Goal: Transaction & Acquisition: Download file/media

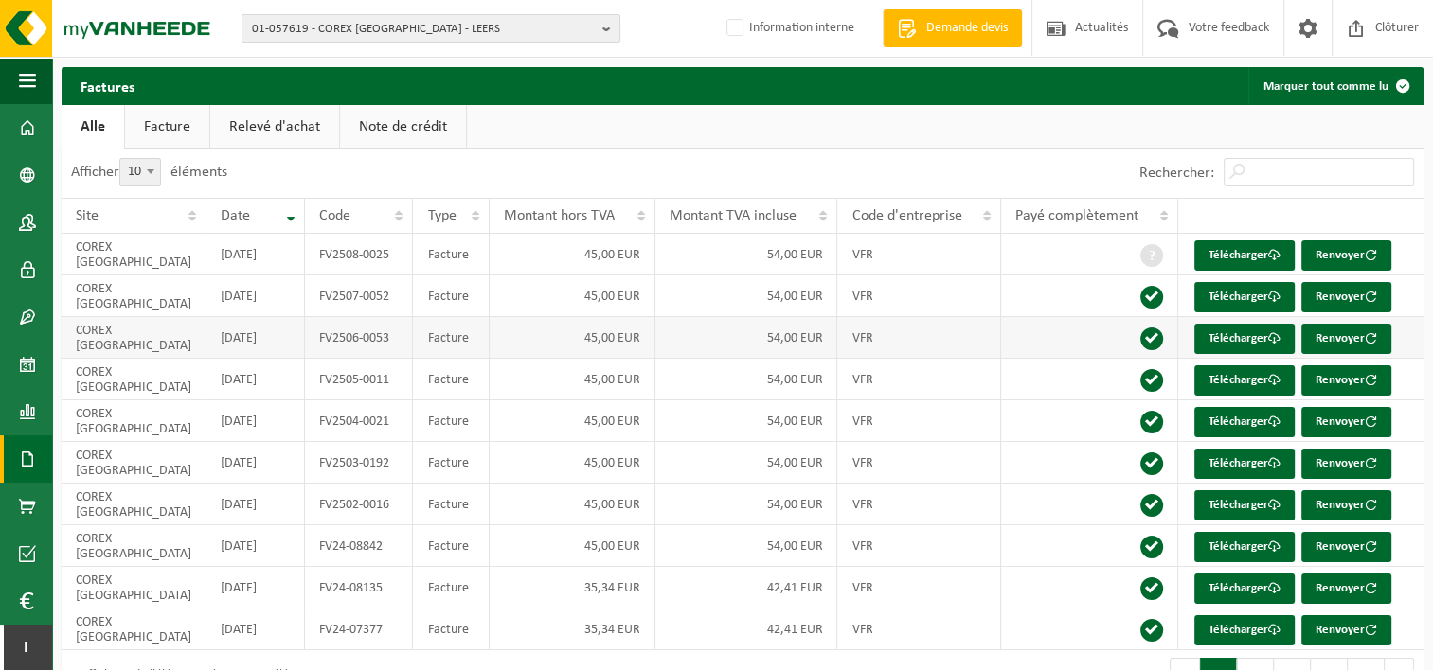
scroll to position [49, 0]
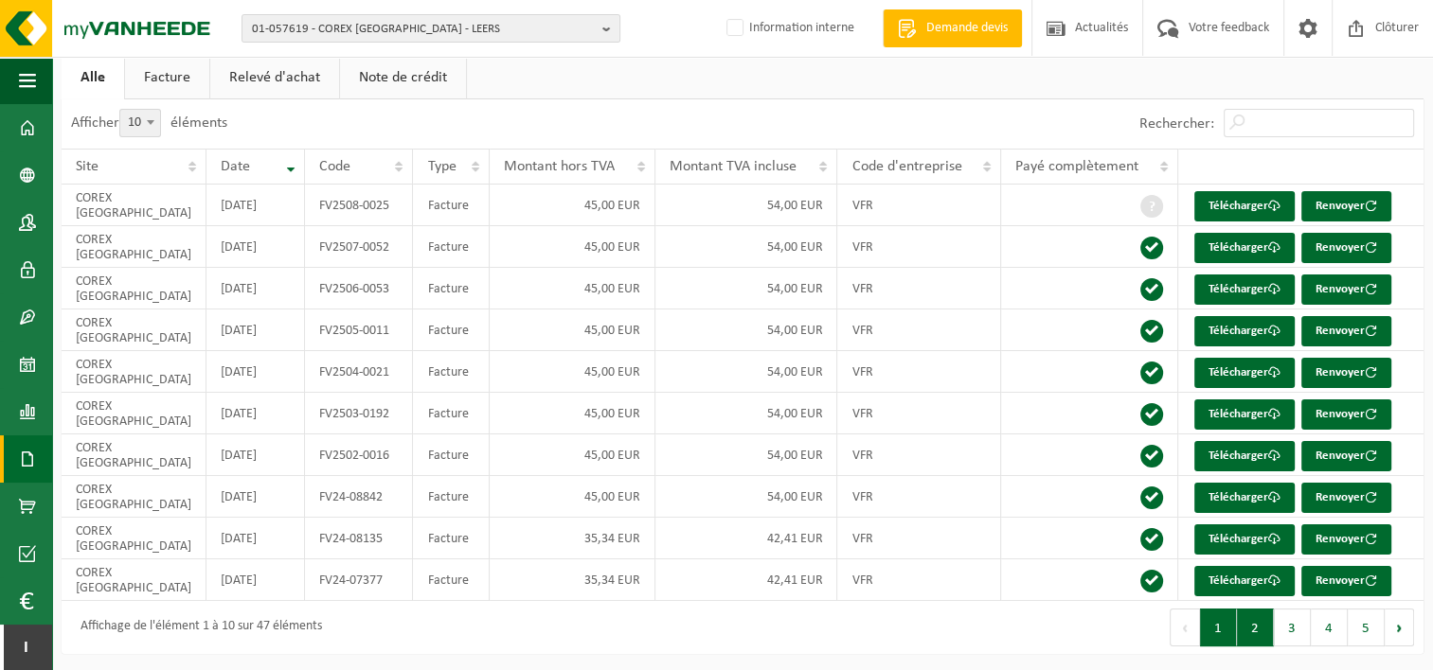
click at [1250, 633] on button "2" at bounding box center [1255, 628] width 37 height 38
click at [1280, 630] on button "3" at bounding box center [1292, 628] width 37 height 38
click at [1315, 618] on button "4" at bounding box center [1329, 628] width 37 height 38
click at [1264, 627] on button "2" at bounding box center [1255, 628] width 37 height 38
click at [1220, 625] on button "1" at bounding box center [1218, 628] width 37 height 38
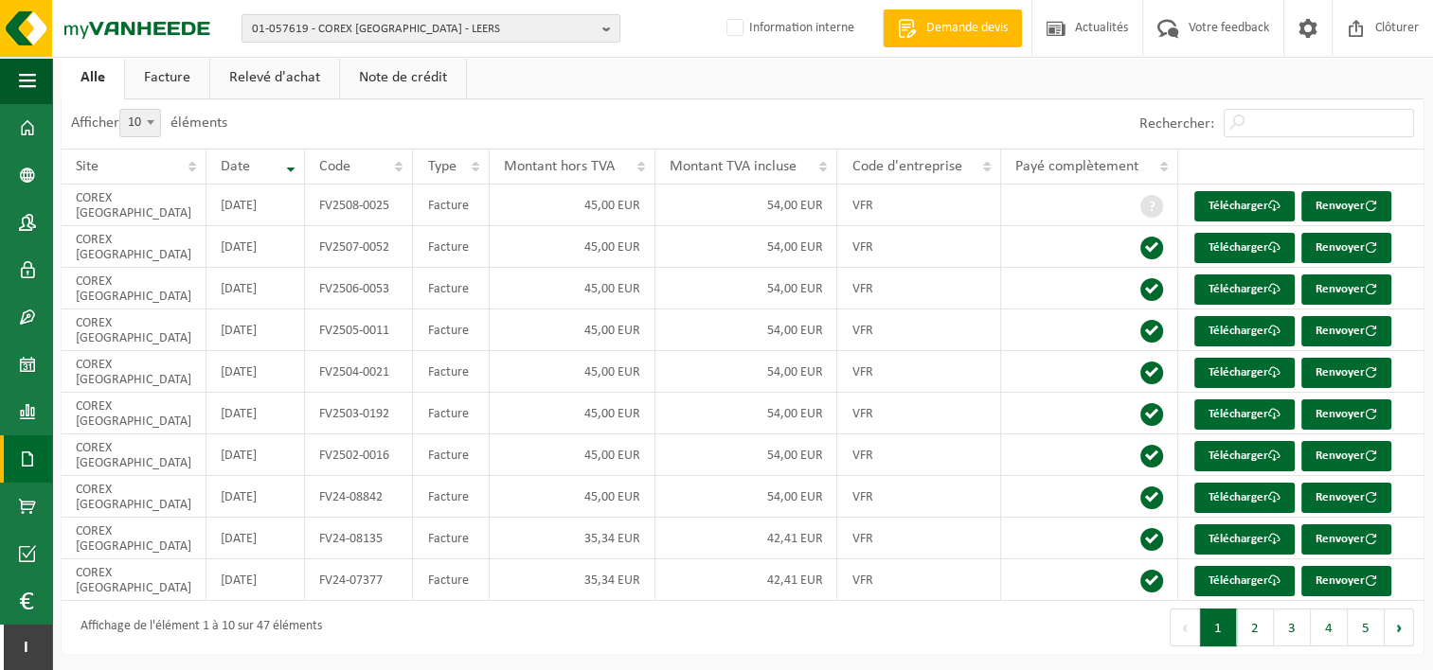
click at [503, 21] on span "01-057619 - COREX FRANCE - LEERS" at bounding box center [423, 29] width 343 height 28
type input "m"
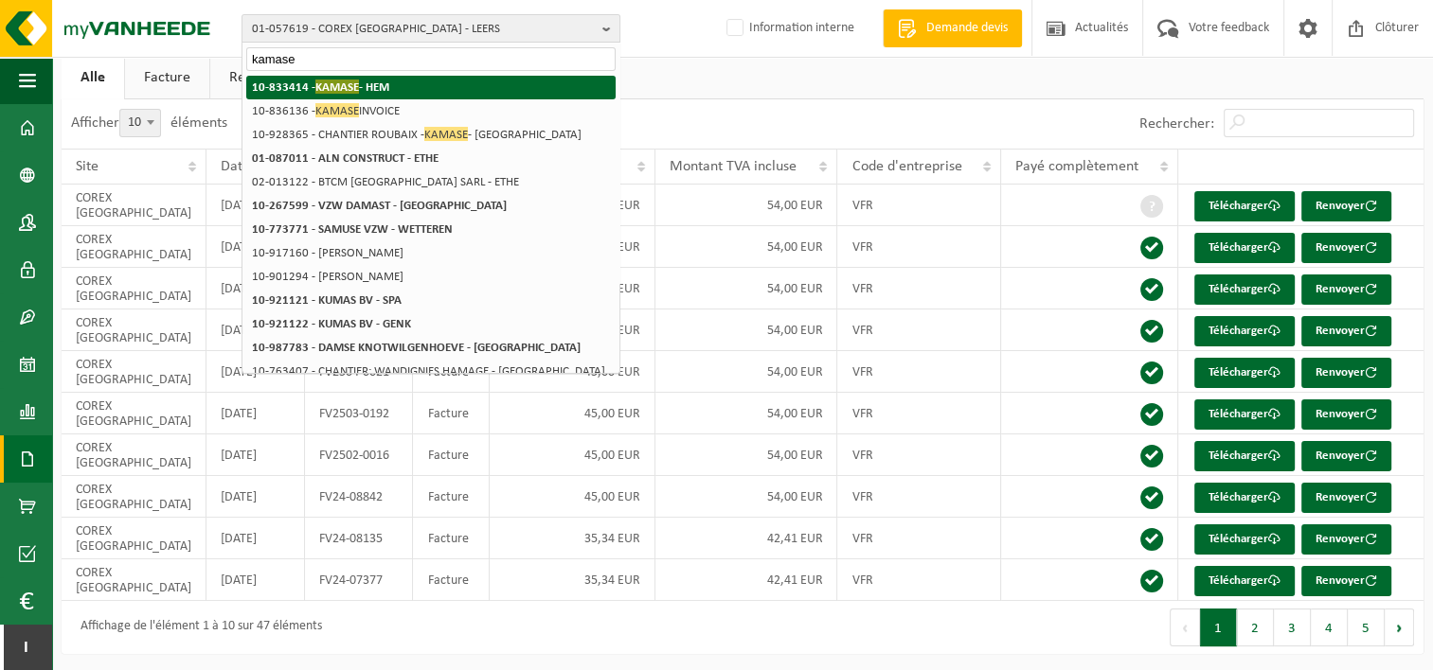
type input "kamase"
click at [476, 89] on li "10-833414 - KAMASE - HEM" at bounding box center [430, 88] width 369 height 24
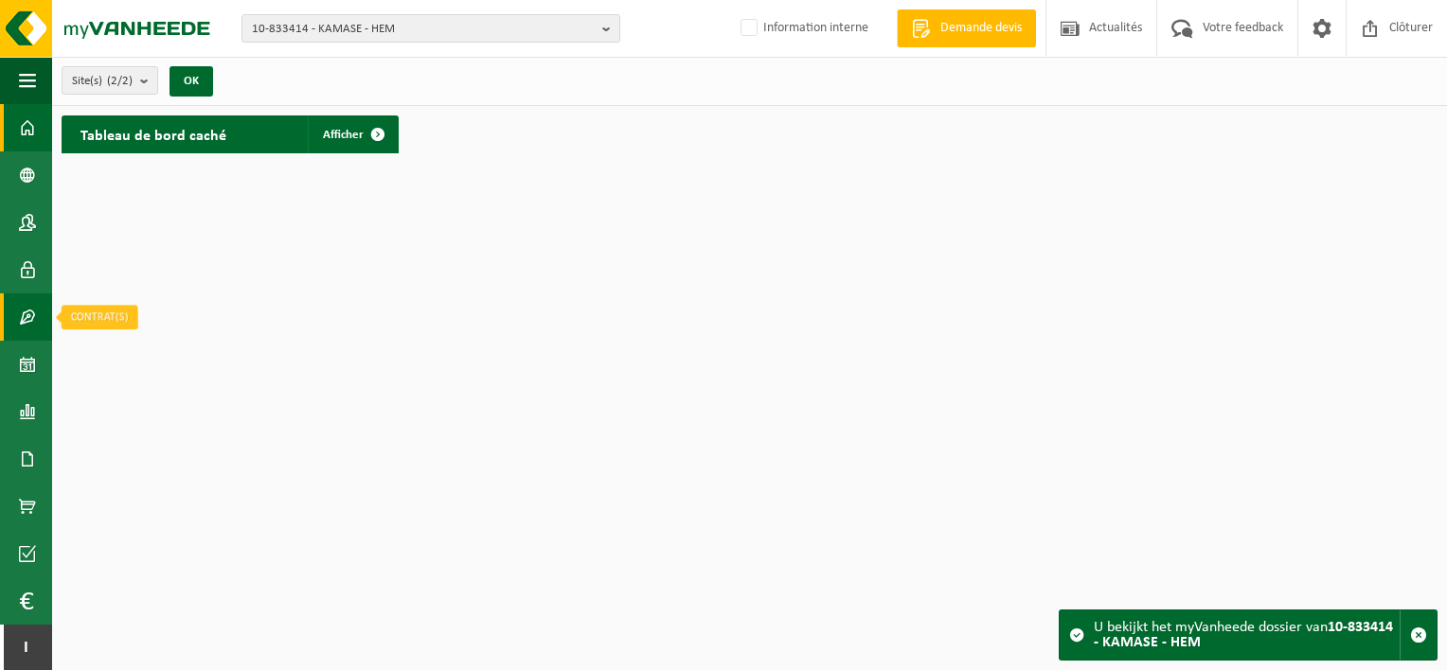
click at [39, 319] on link "Contrat(s)" at bounding box center [26, 317] width 52 height 47
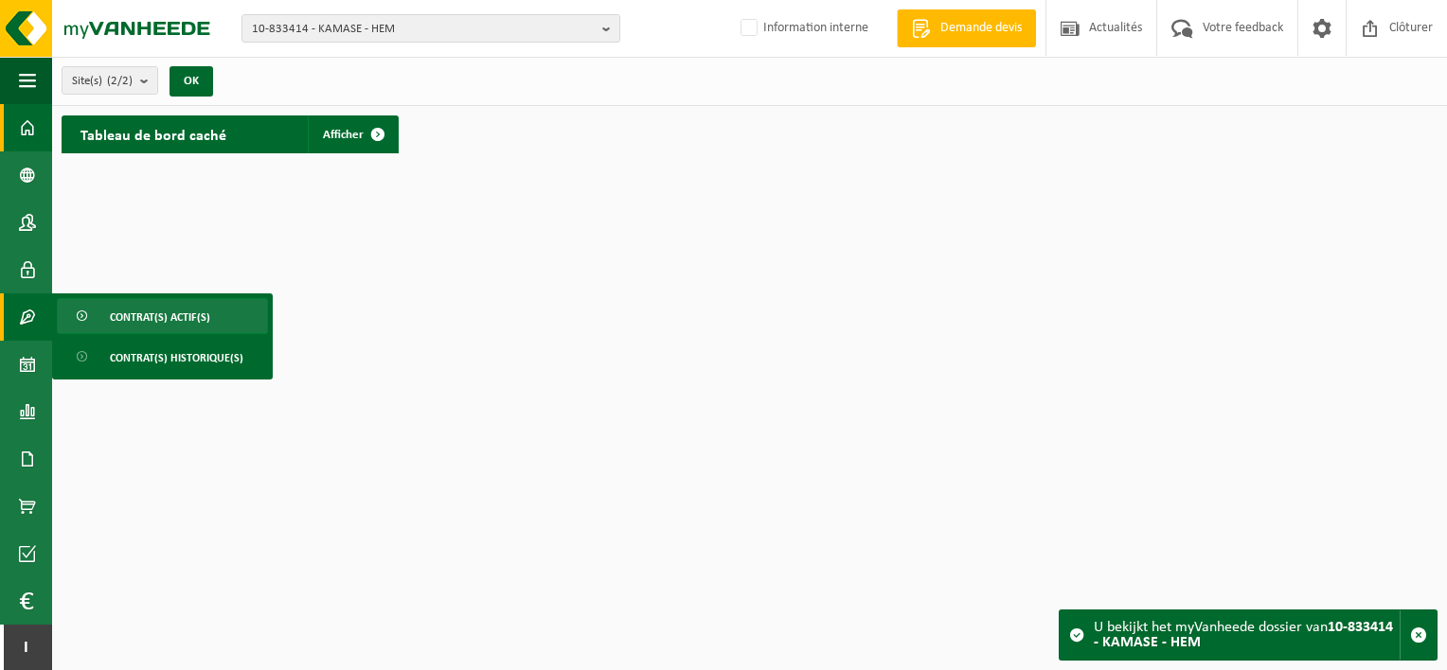
click at [108, 322] on link "Contrat(s) actif(s)" at bounding box center [162, 316] width 211 height 36
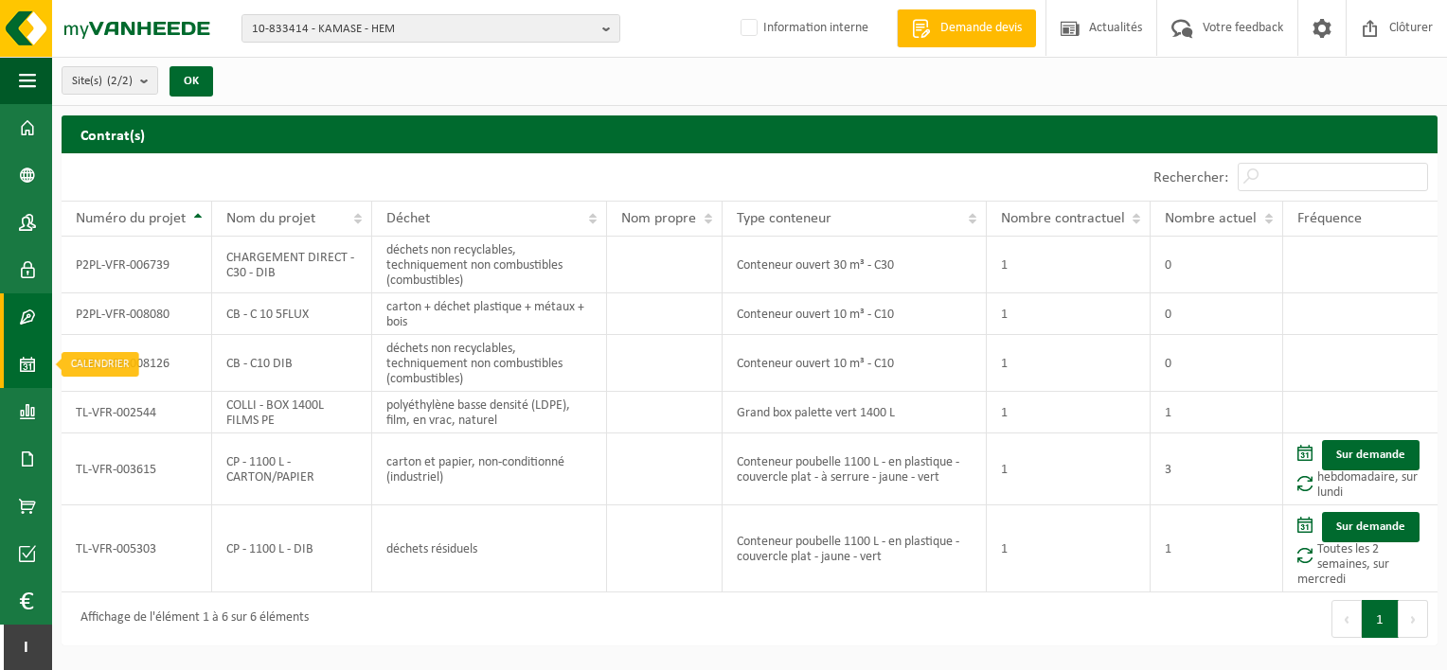
click at [34, 374] on span at bounding box center [27, 364] width 17 height 47
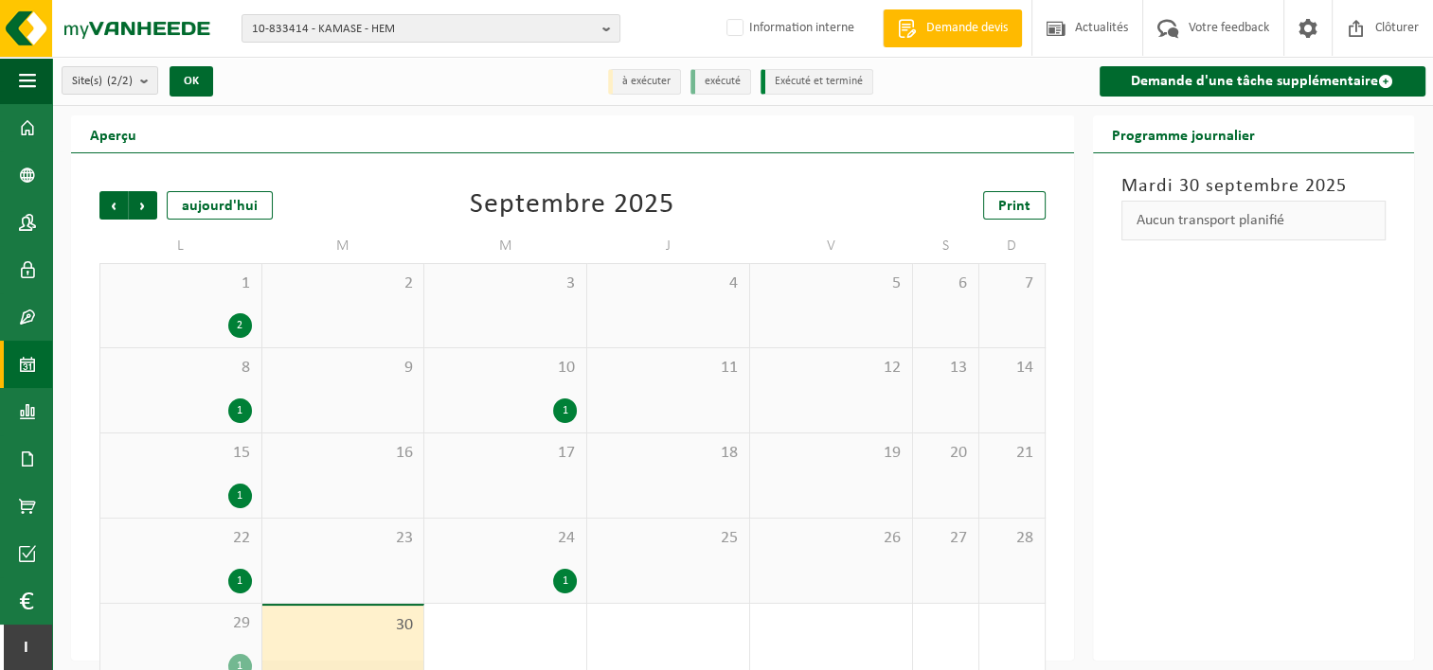
scroll to position [37, 0]
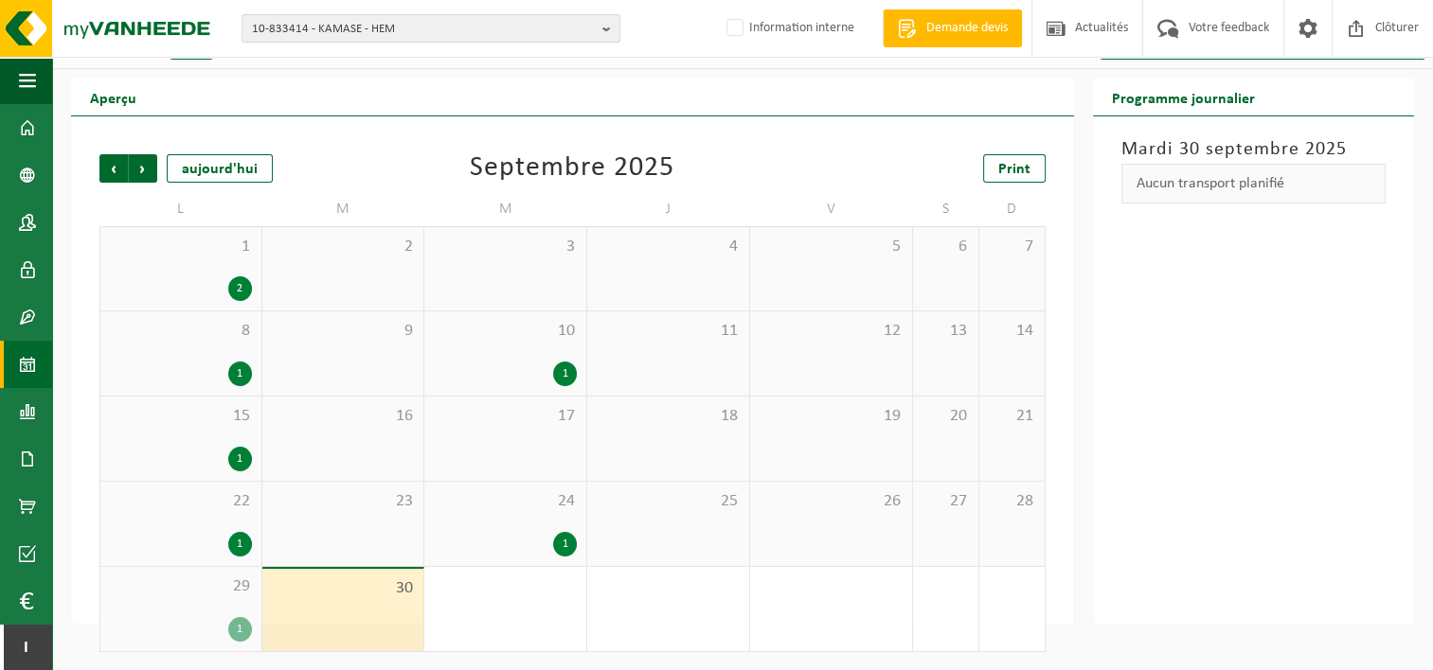
click at [237, 280] on div "2" at bounding box center [240, 289] width 24 height 25
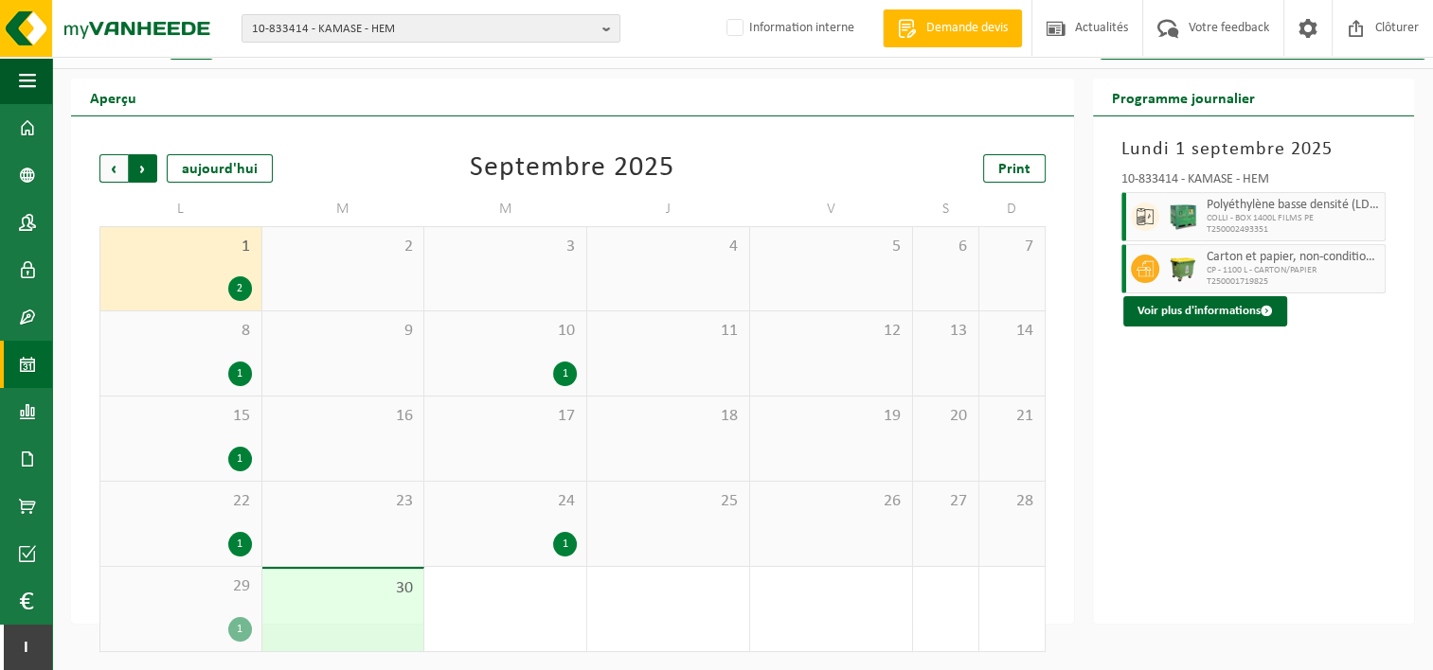
click at [104, 160] on span "Précédent" at bounding box center [113, 168] width 28 height 28
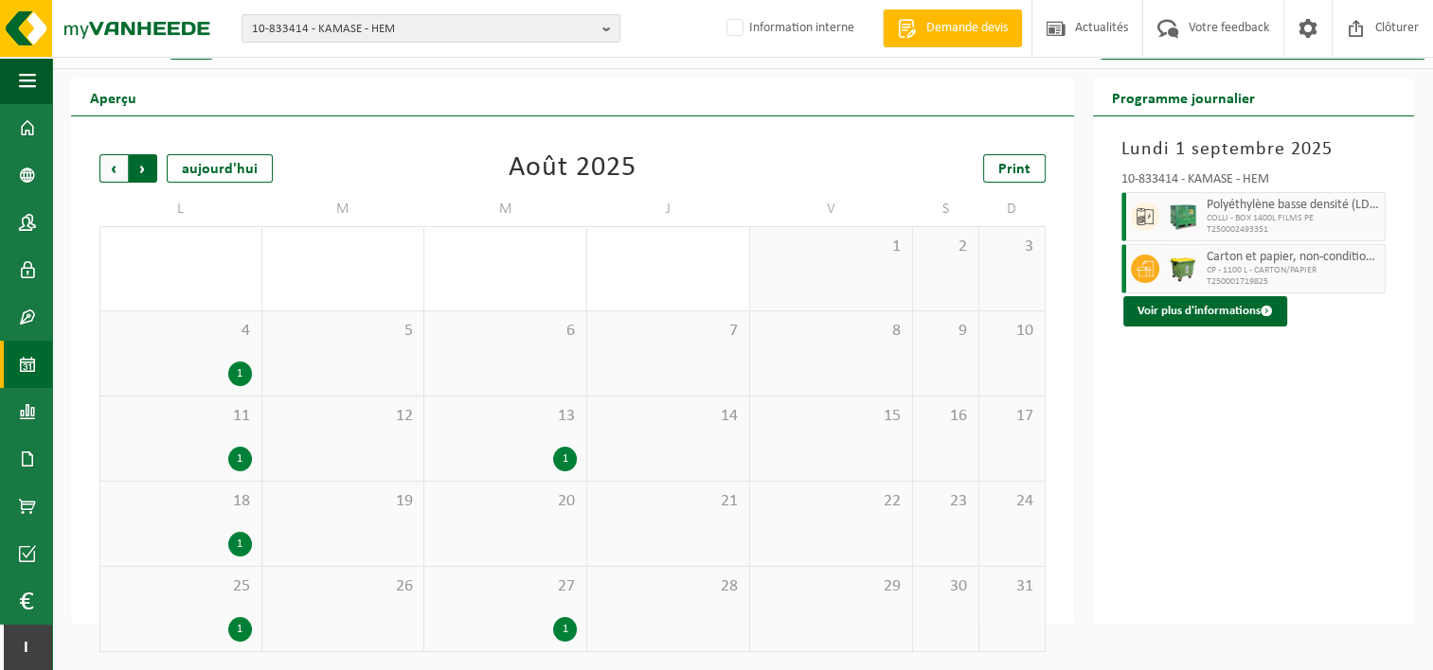
click at [104, 171] on span "Précédent" at bounding box center [113, 168] width 28 height 28
click at [408, 464] on div "1" at bounding box center [402, 459] width 24 height 25
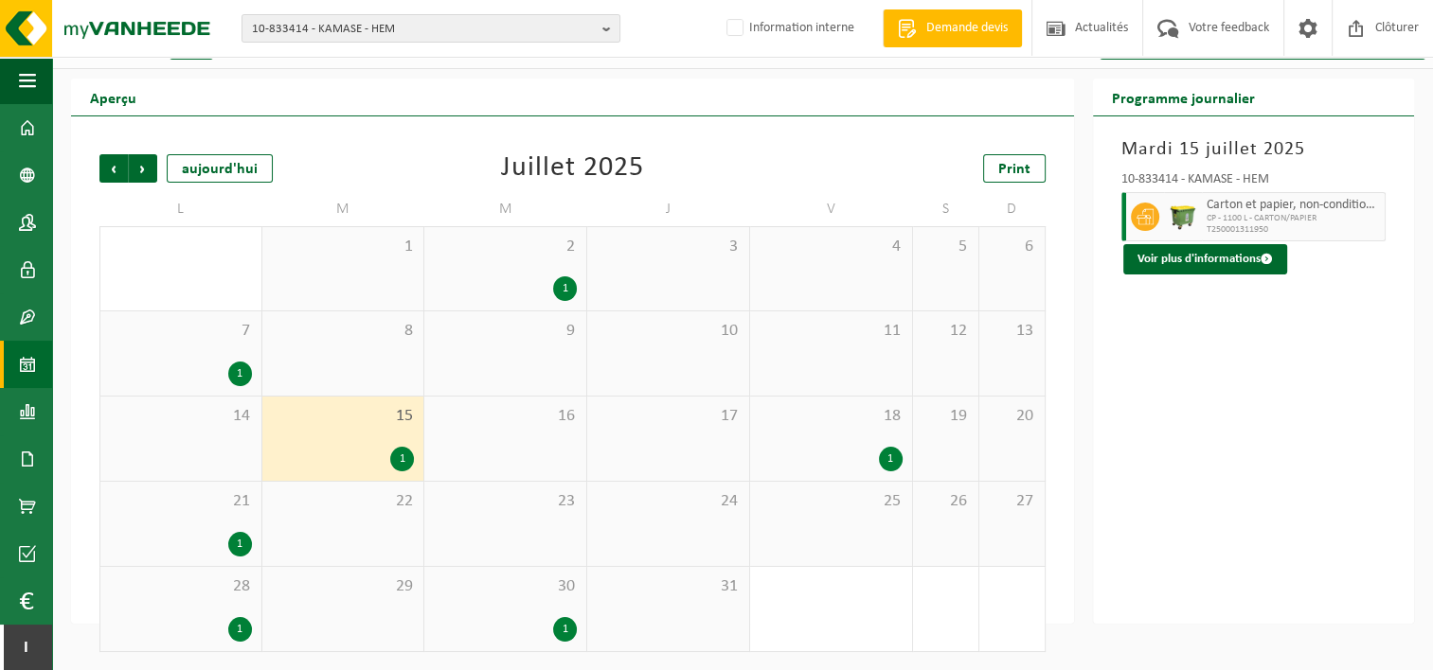
click at [405, 458] on div "1" at bounding box center [402, 459] width 24 height 25
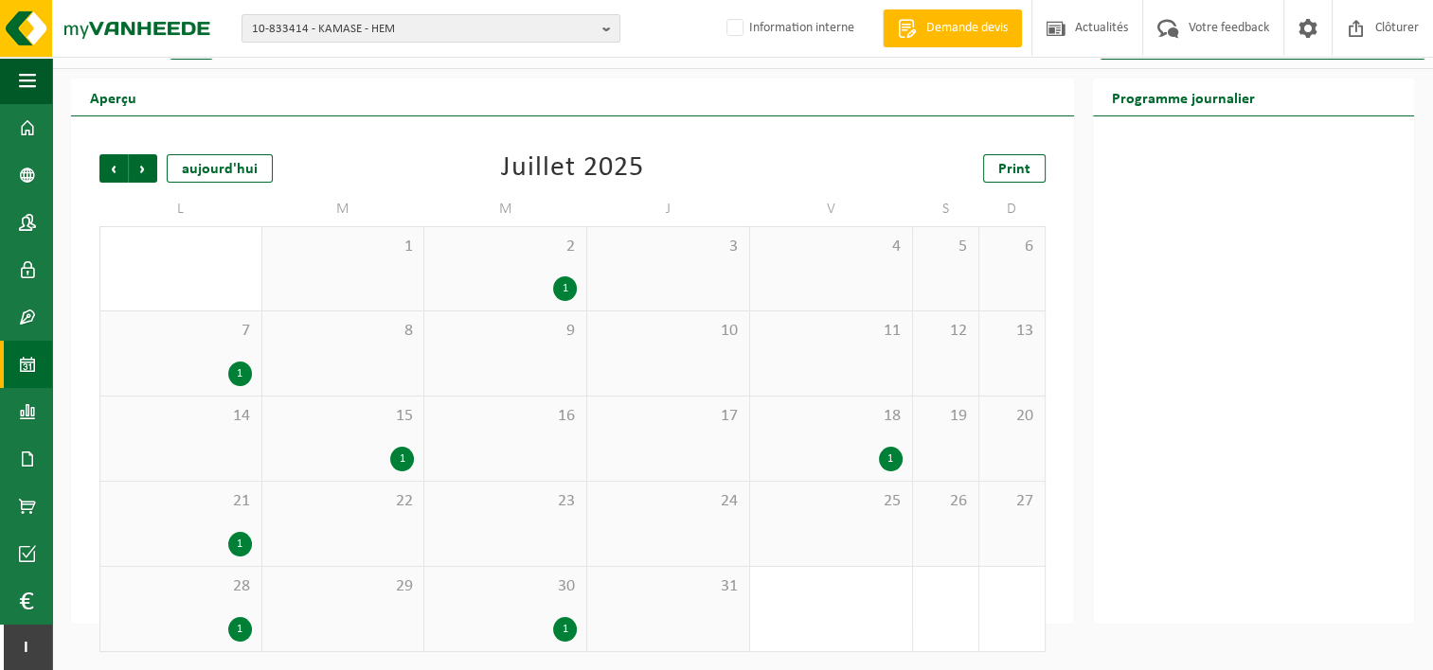
click at [405, 458] on div "1" at bounding box center [402, 459] width 24 height 25
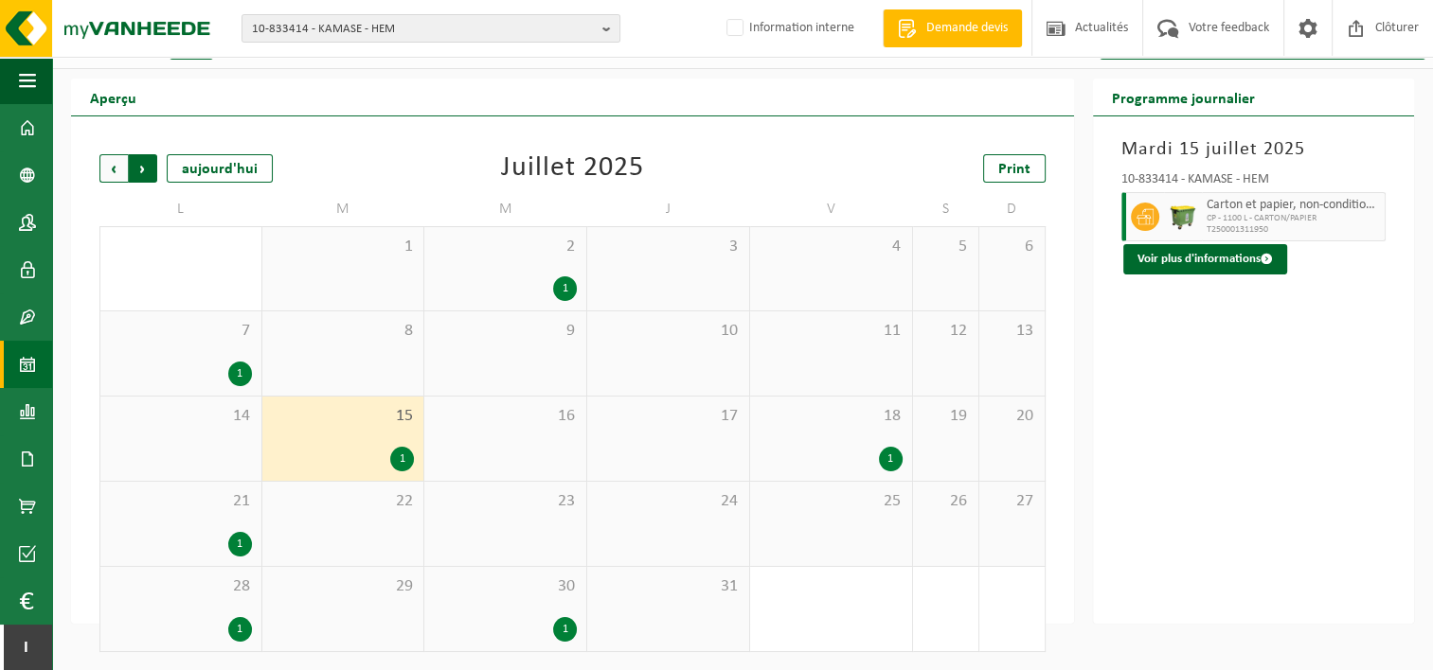
click at [116, 157] on span "Précédent" at bounding box center [113, 168] width 28 height 28
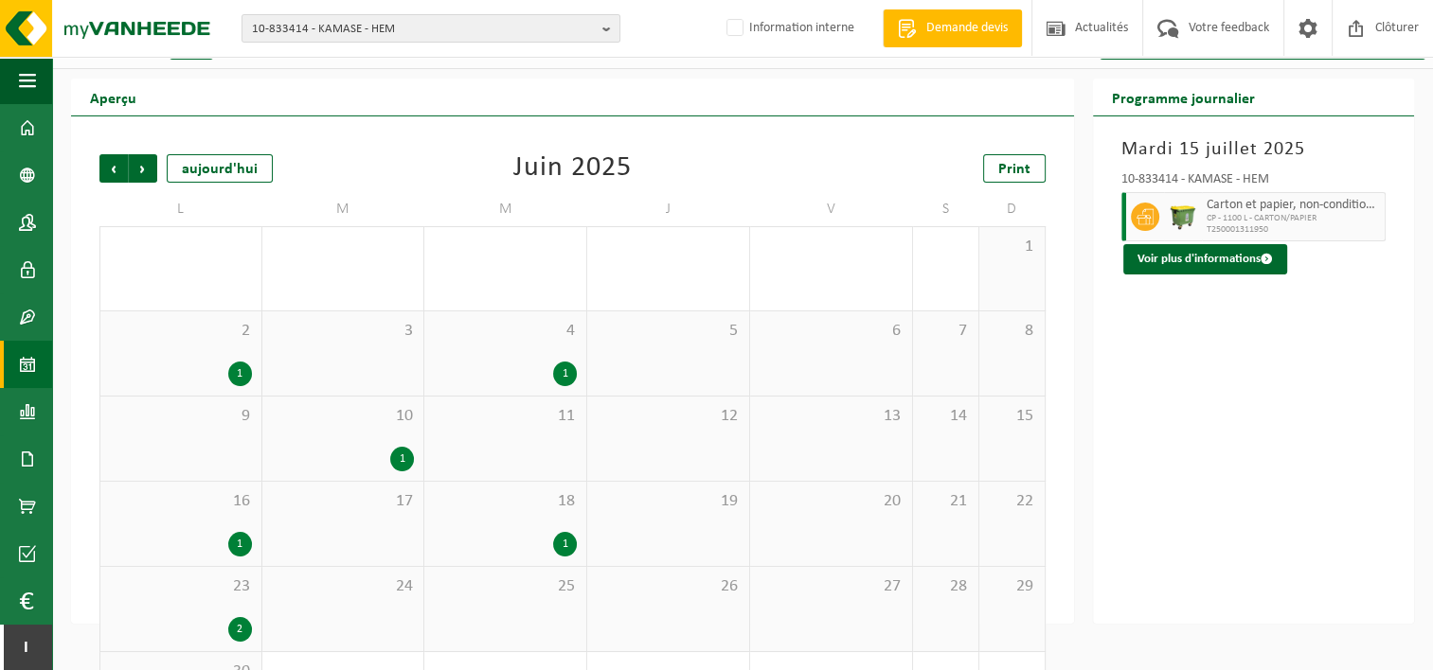
click at [116, 157] on span "Précédent" at bounding box center [113, 168] width 28 height 28
click at [142, 159] on span "Suivant" at bounding box center [143, 168] width 28 height 28
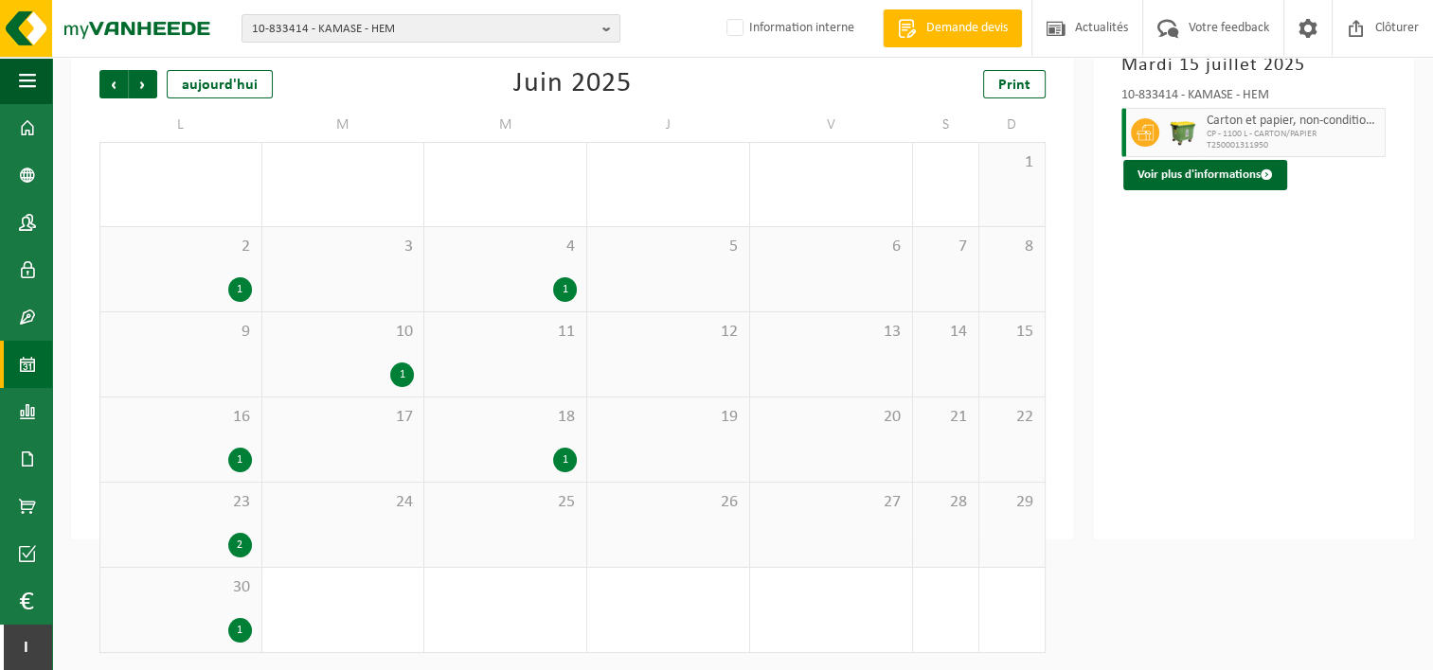
click at [235, 535] on div "2" at bounding box center [240, 545] width 24 height 25
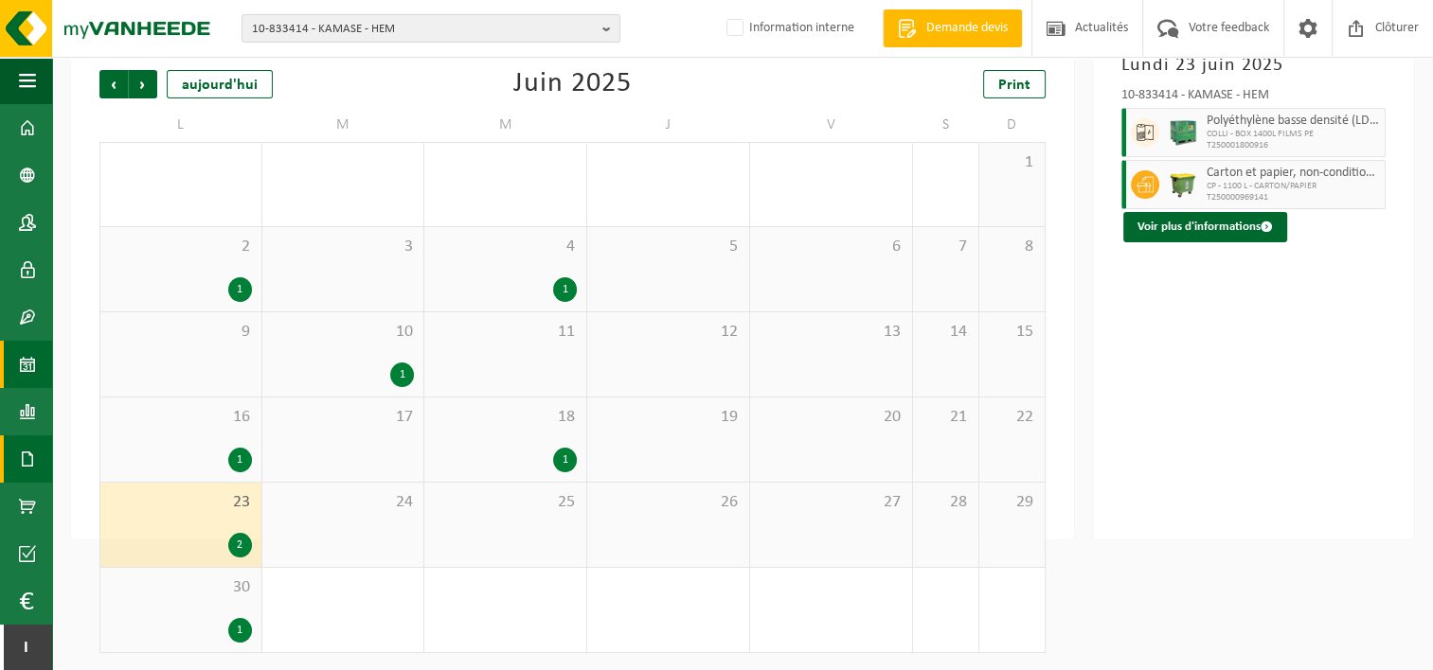
click at [27, 456] on span at bounding box center [27, 459] width 17 height 47
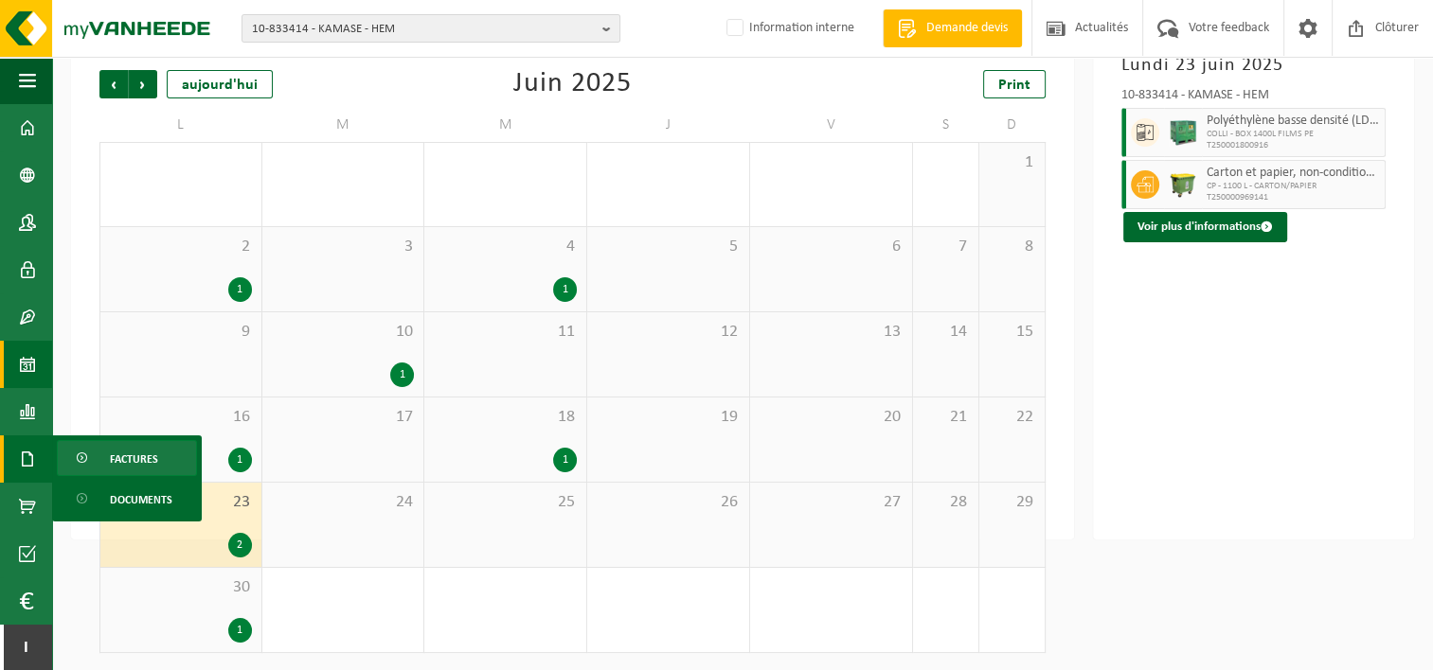
click at [101, 458] on link "Factures" at bounding box center [127, 458] width 140 height 36
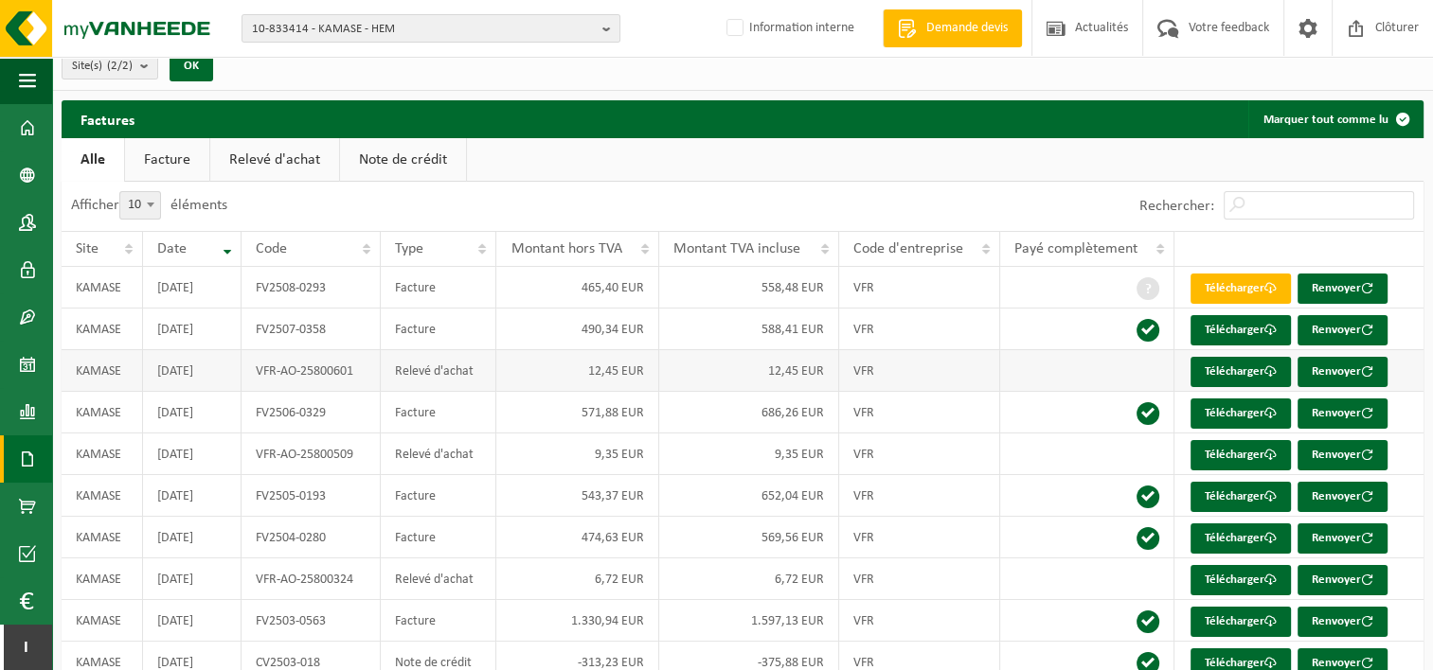
scroll to position [17, 0]
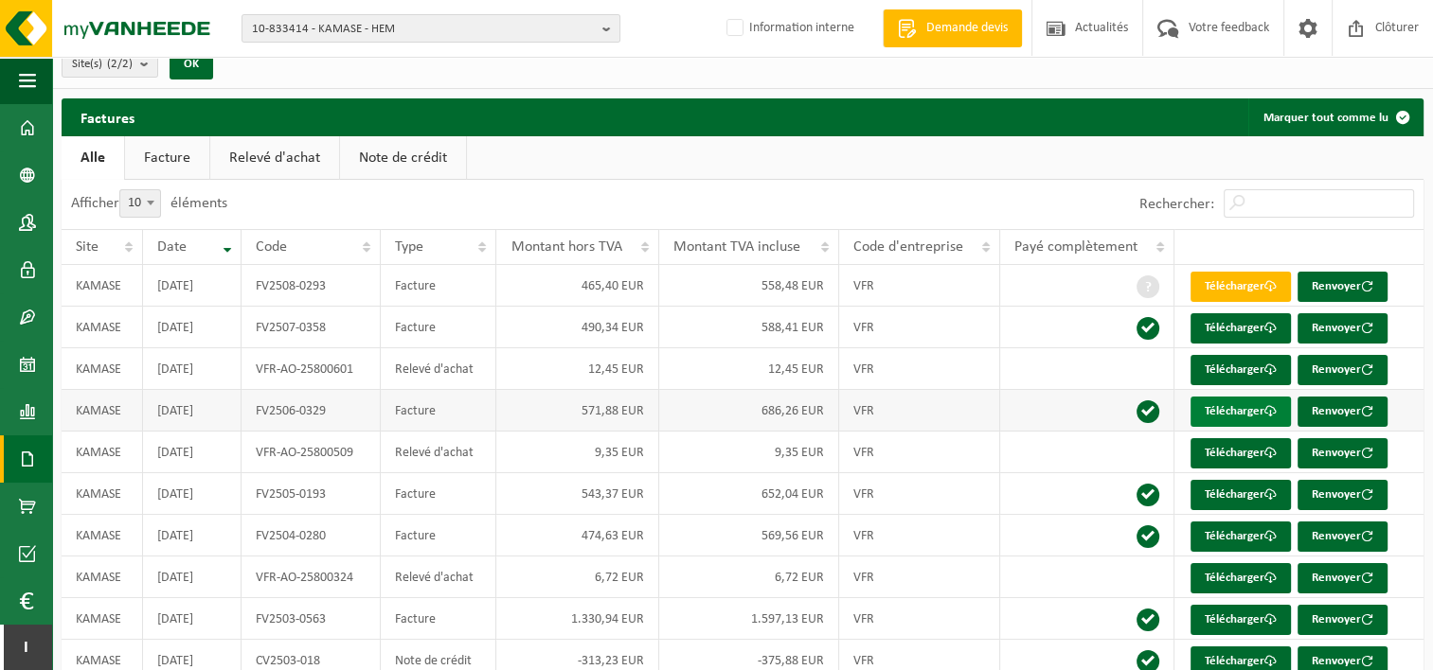
click at [1247, 407] on link "Télécharger" at bounding box center [1240, 412] width 100 height 30
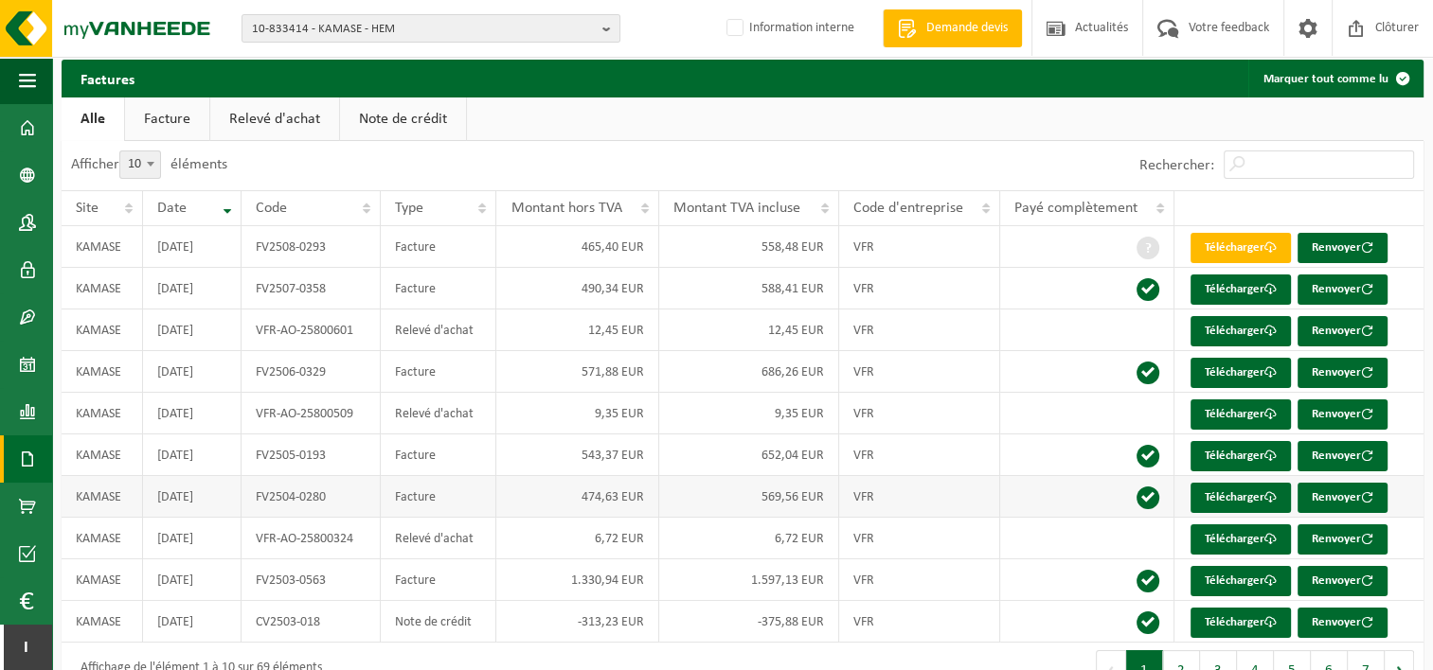
scroll to position [55, 0]
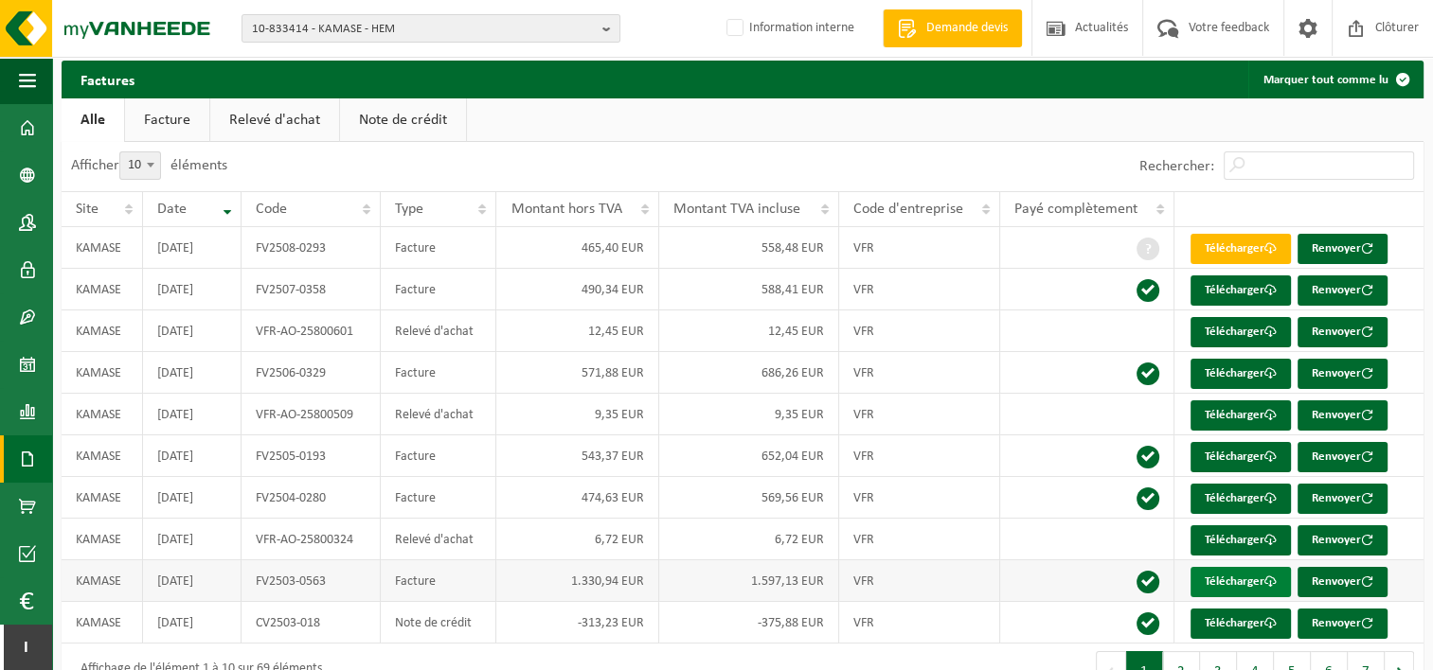
click at [1229, 570] on link "Télécharger" at bounding box center [1240, 582] width 100 height 30
click at [398, 28] on span "10-833414 - KAMASE - HEM" at bounding box center [423, 29] width 343 height 28
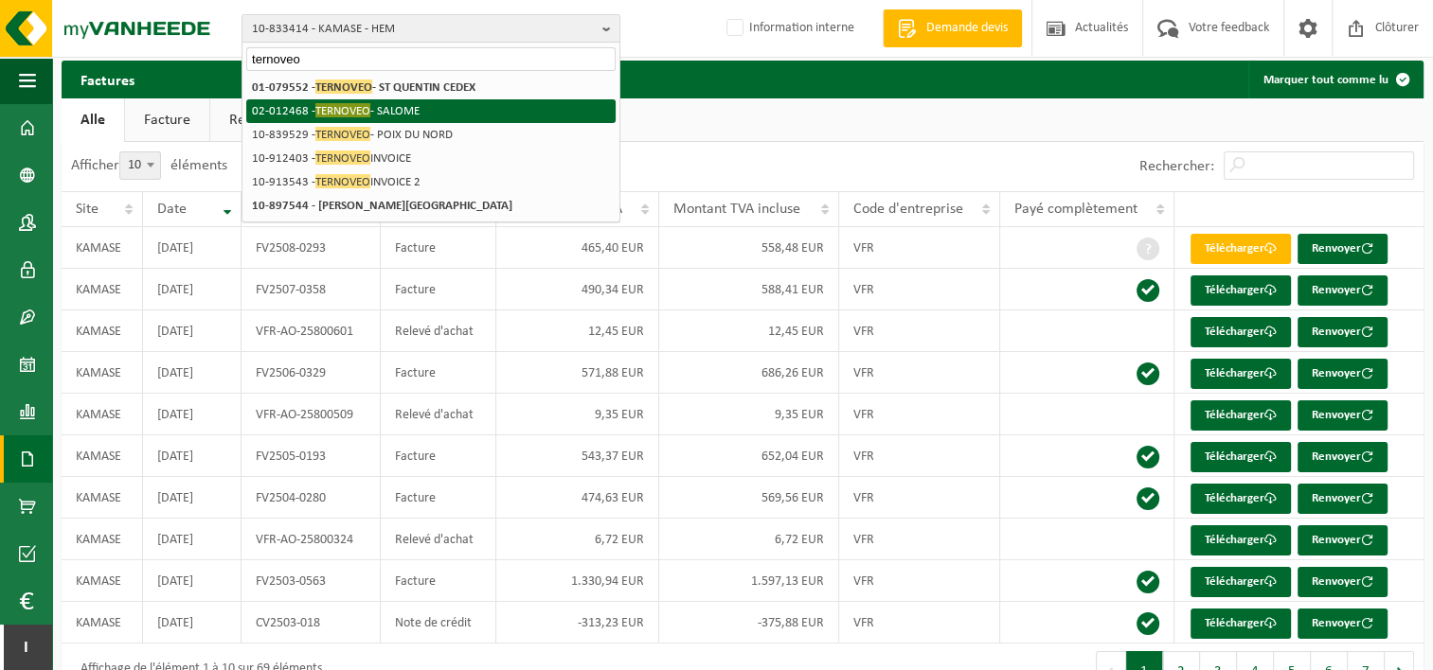
type input "ternoveo"
click at [427, 107] on li "02-012468 - TERNOVEO - SALOME" at bounding box center [430, 111] width 369 height 24
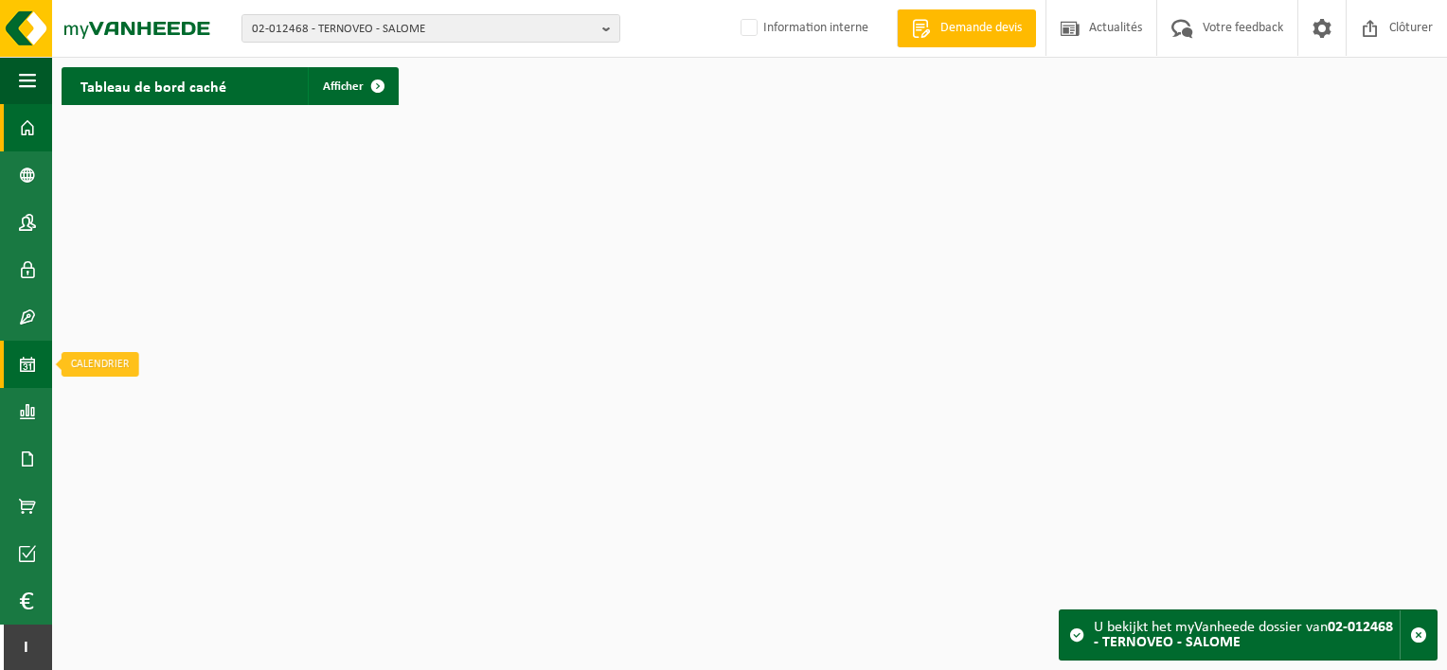
click at [23, 355] on span at bounding box center [27, 364] width 17 height 47
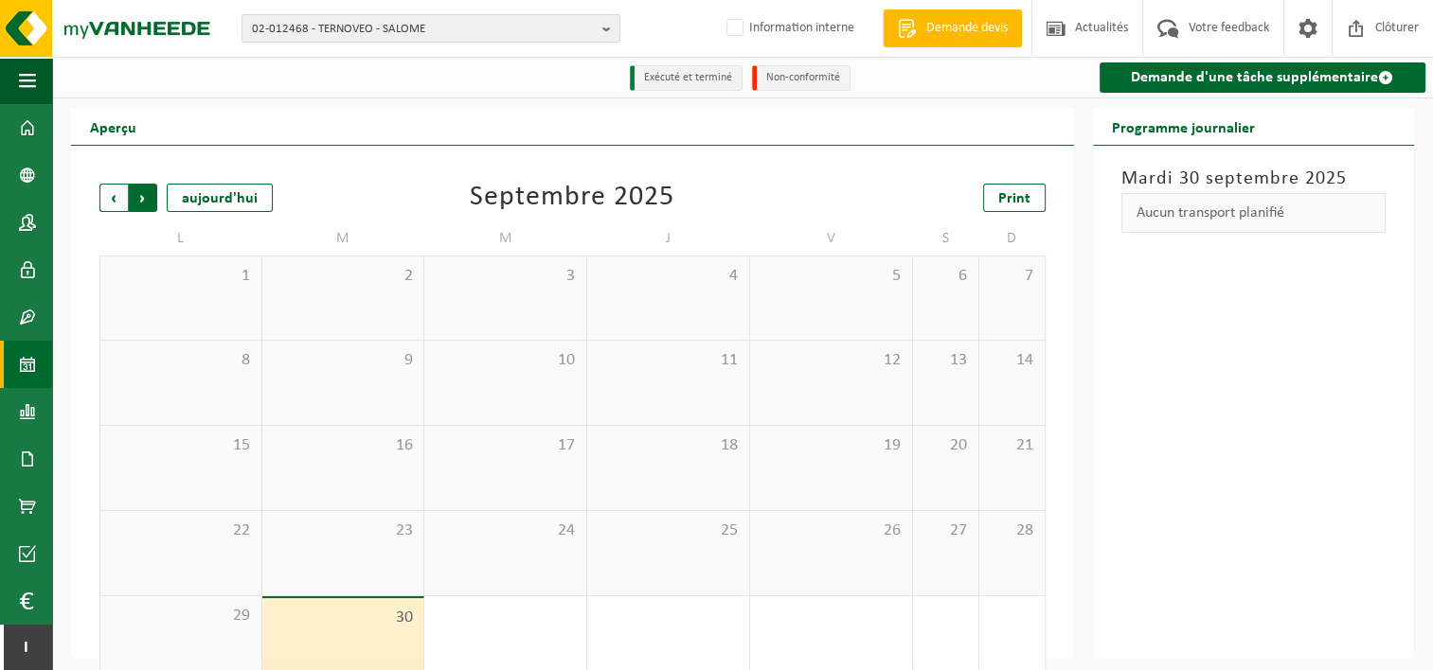
click at [117, 204] on span "Précédent" at bounding box center [113, 198] width 28 height 28
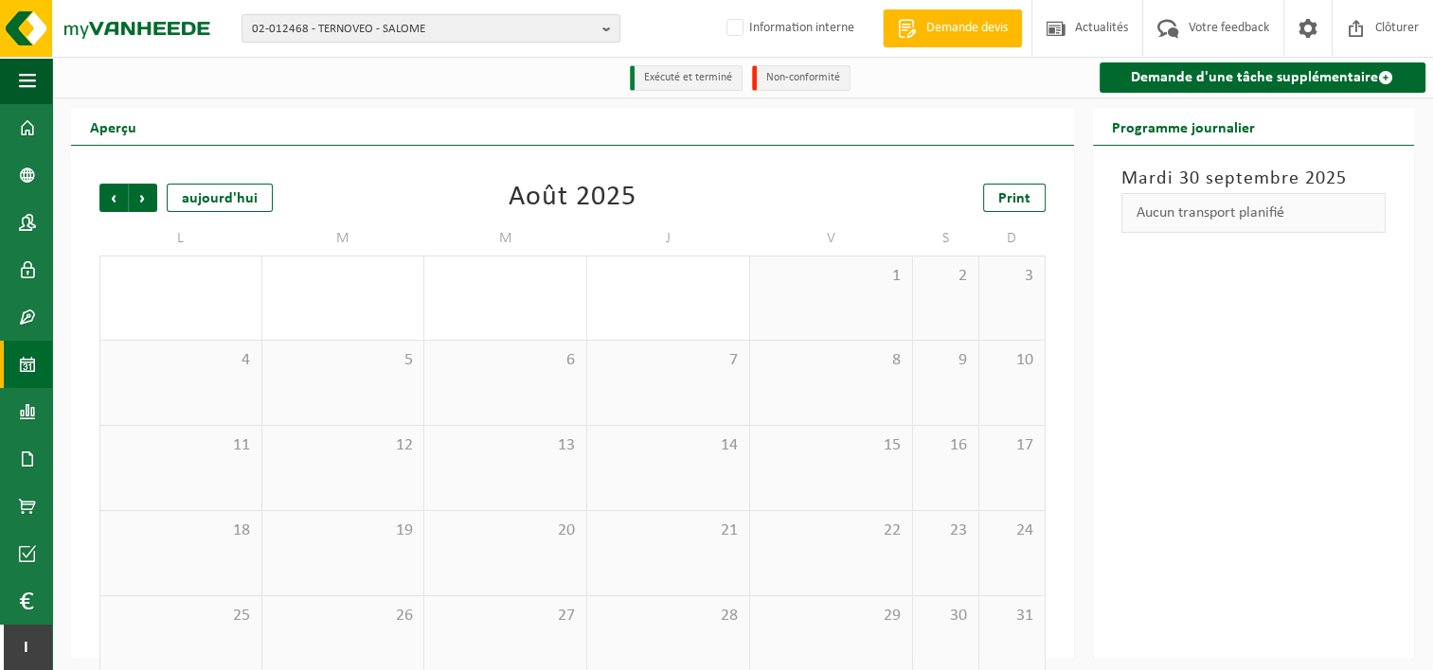
click at [117, 204] on span "Précédent" at bounding box center [113, 198] width 28 height 28
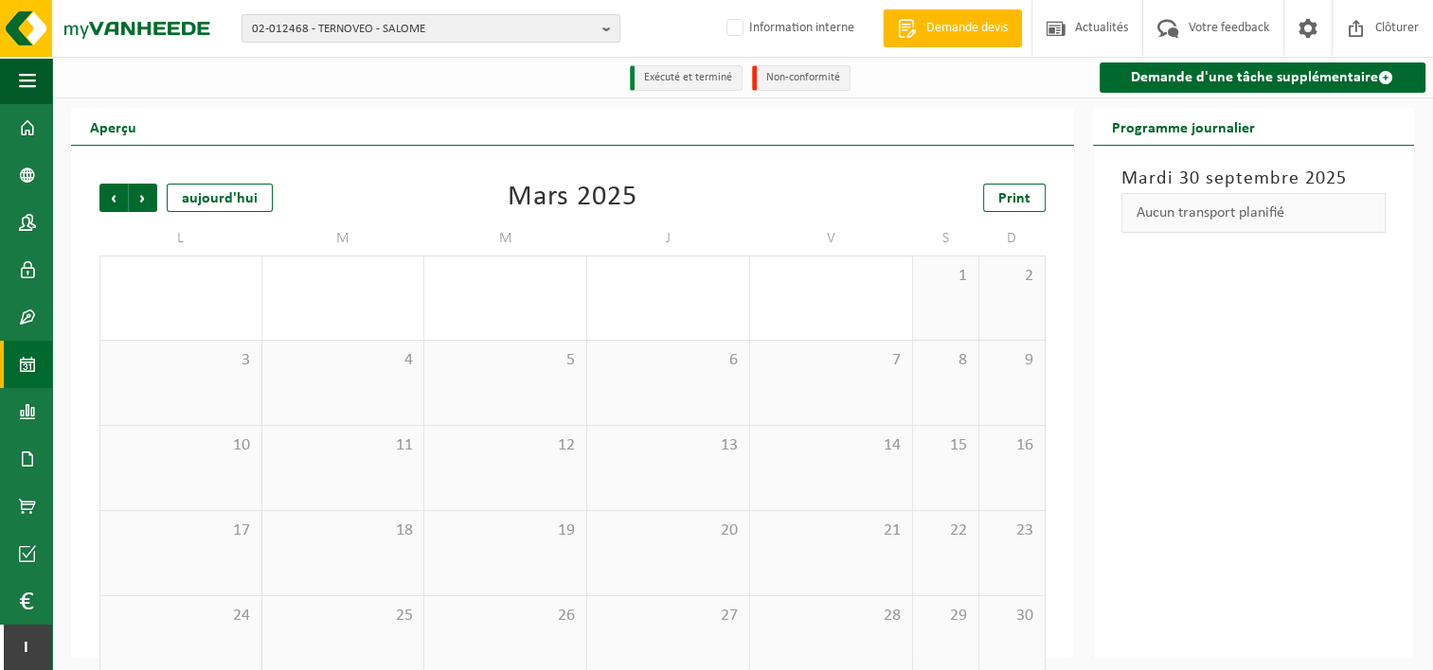
click at [117, 204] on span "Précédent" at bounding box center [113, 198] width 28 height 28
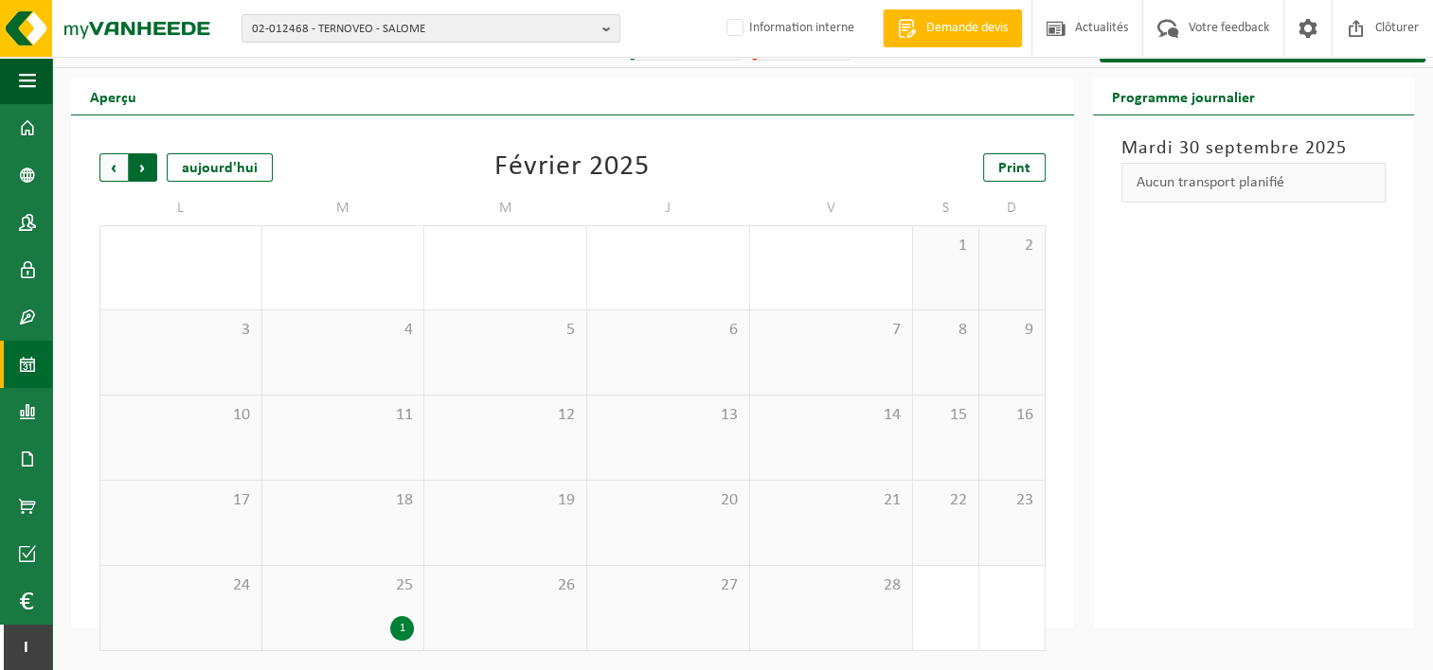
click at [116, 167] on span "Précédent" at bounding box center [113, 167] width 28 height 28
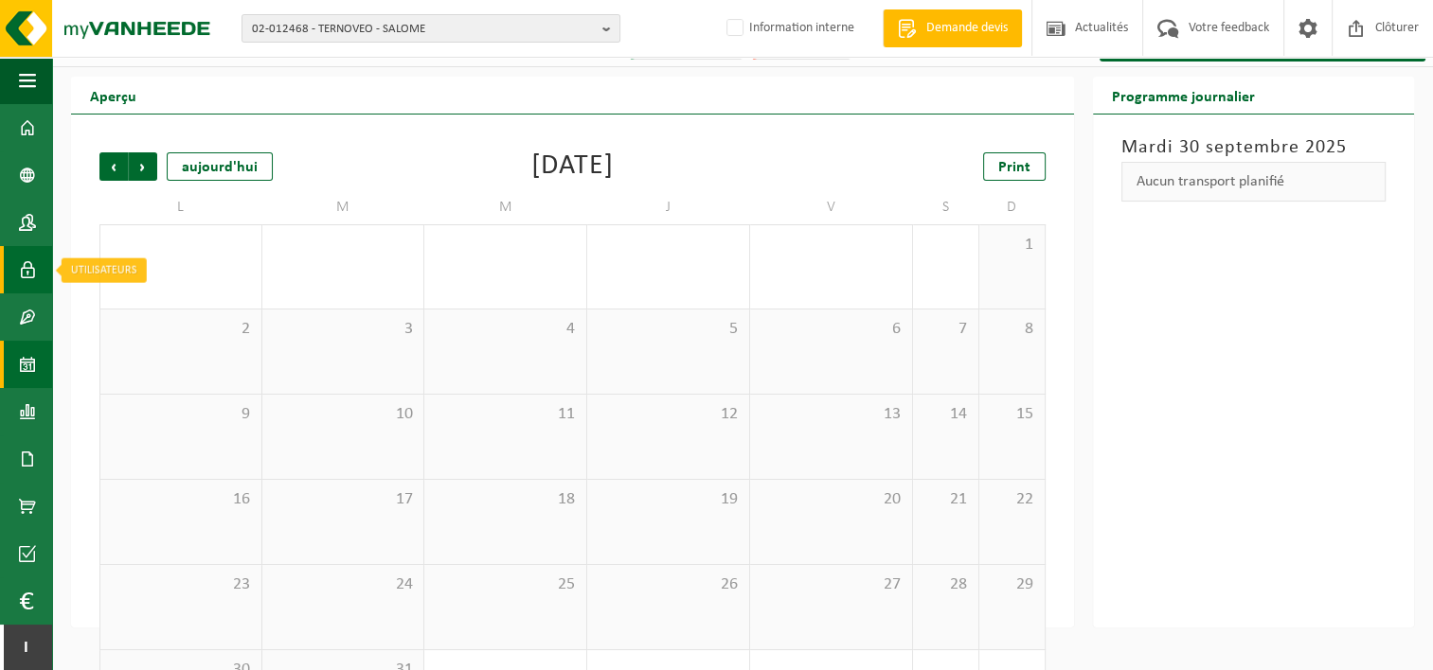
click at [25, 269] on span at bounding box center [27, 269] width 17 height 47
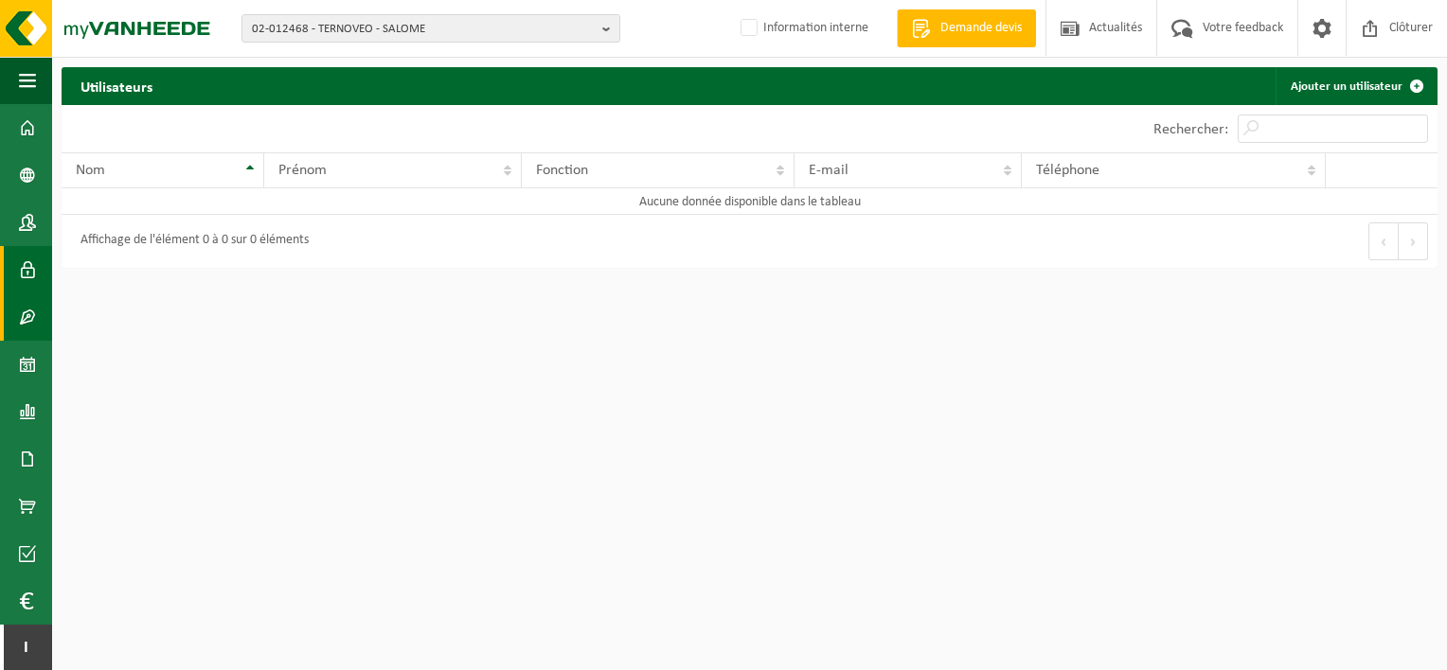
click at [26, 314] on span at bounding box center [27, 317] width 17 height 47
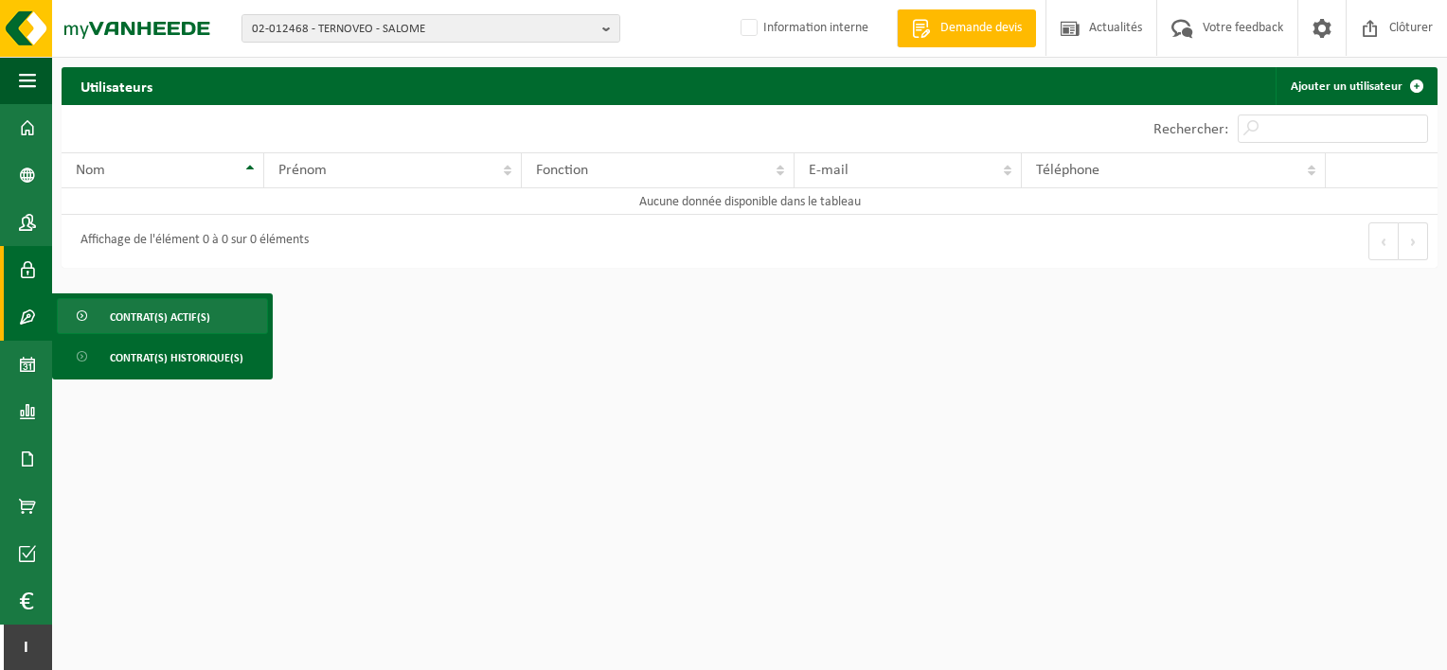
click at [110, 312] on span "Contrat(s) actif(s)" at bounding box center [160, 317] width 100 height 36
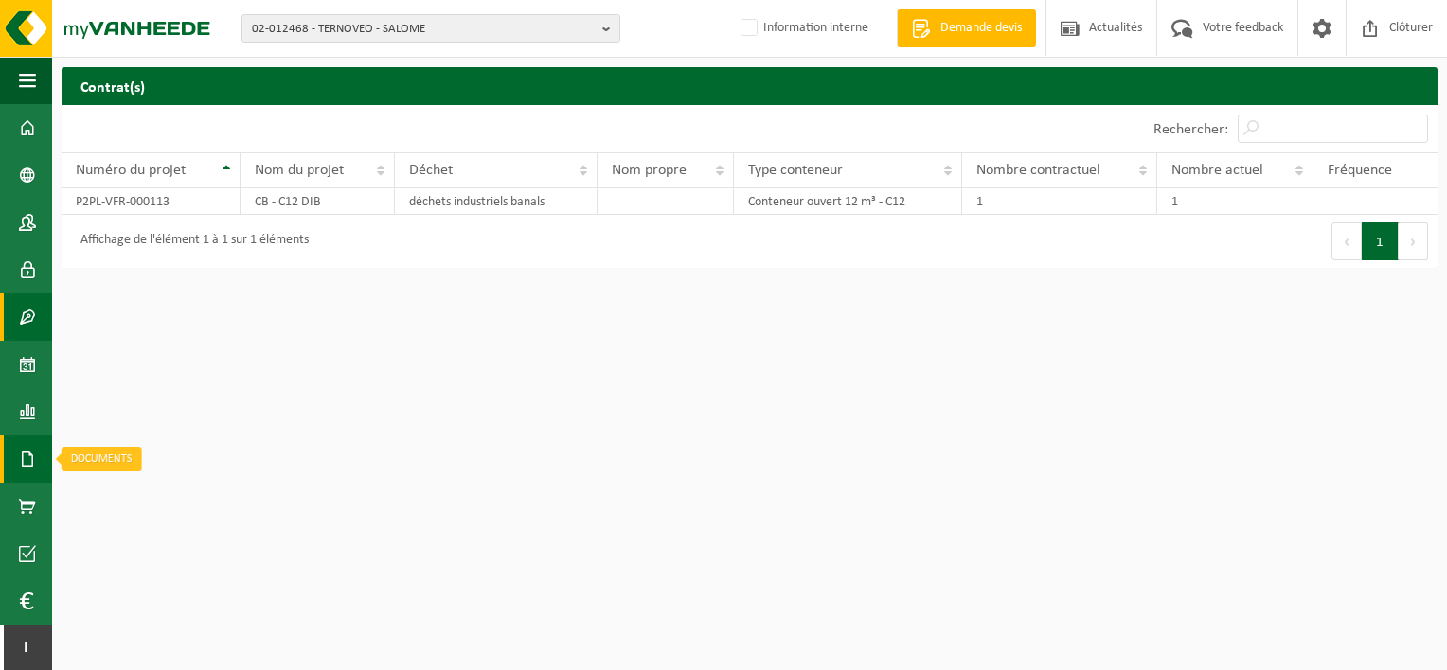
click at [27, 464] on span at bounding box center [27, 459] width 17 height 47
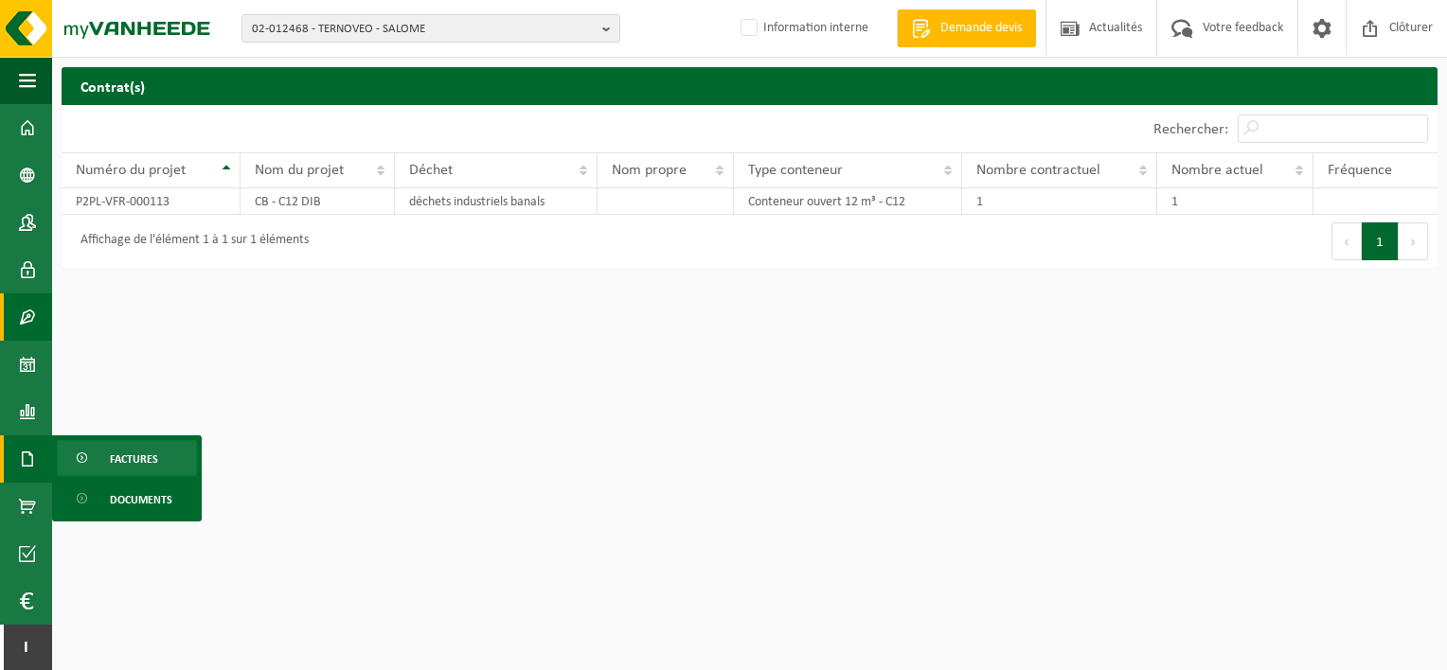
click at [104, 451] on link "Factures" at bounding box center [127, 458] width 140 height 36
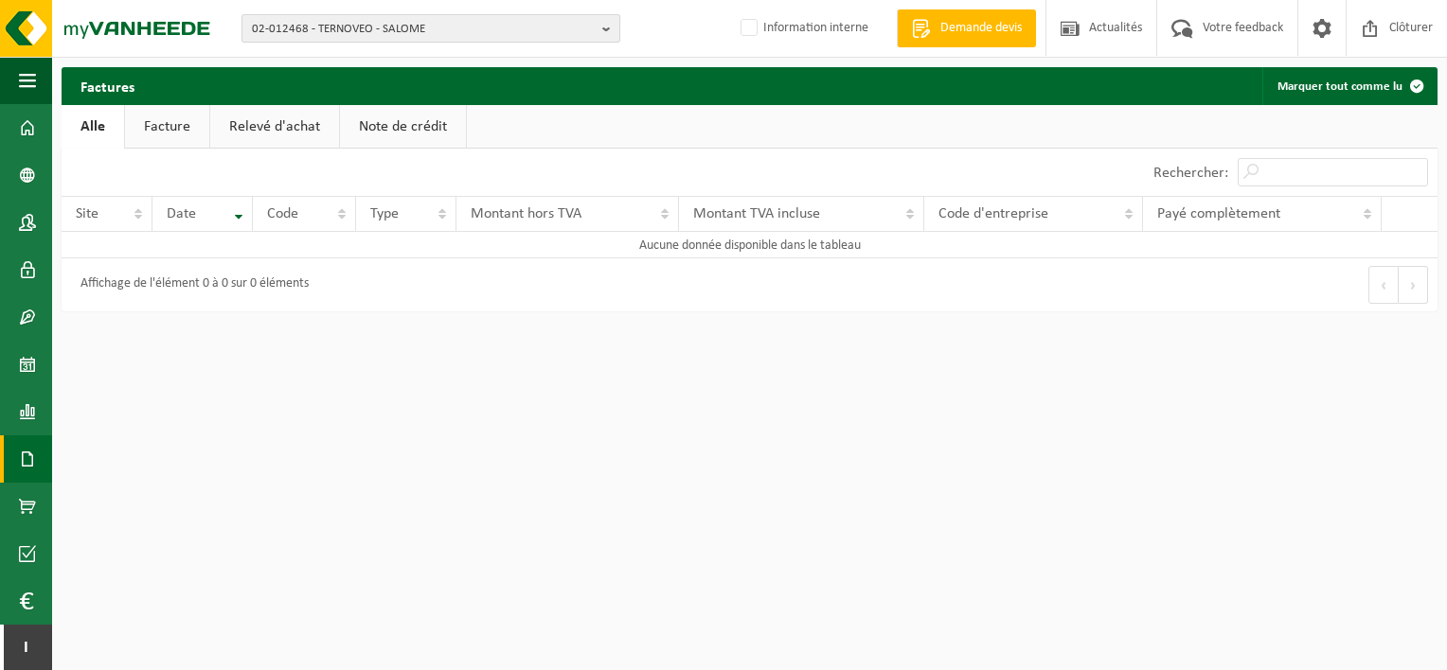
click at [365, 23] on span "02-012468 - TERNOVEO - SALOME" at bounding box center [423, 29] width 343 height 28
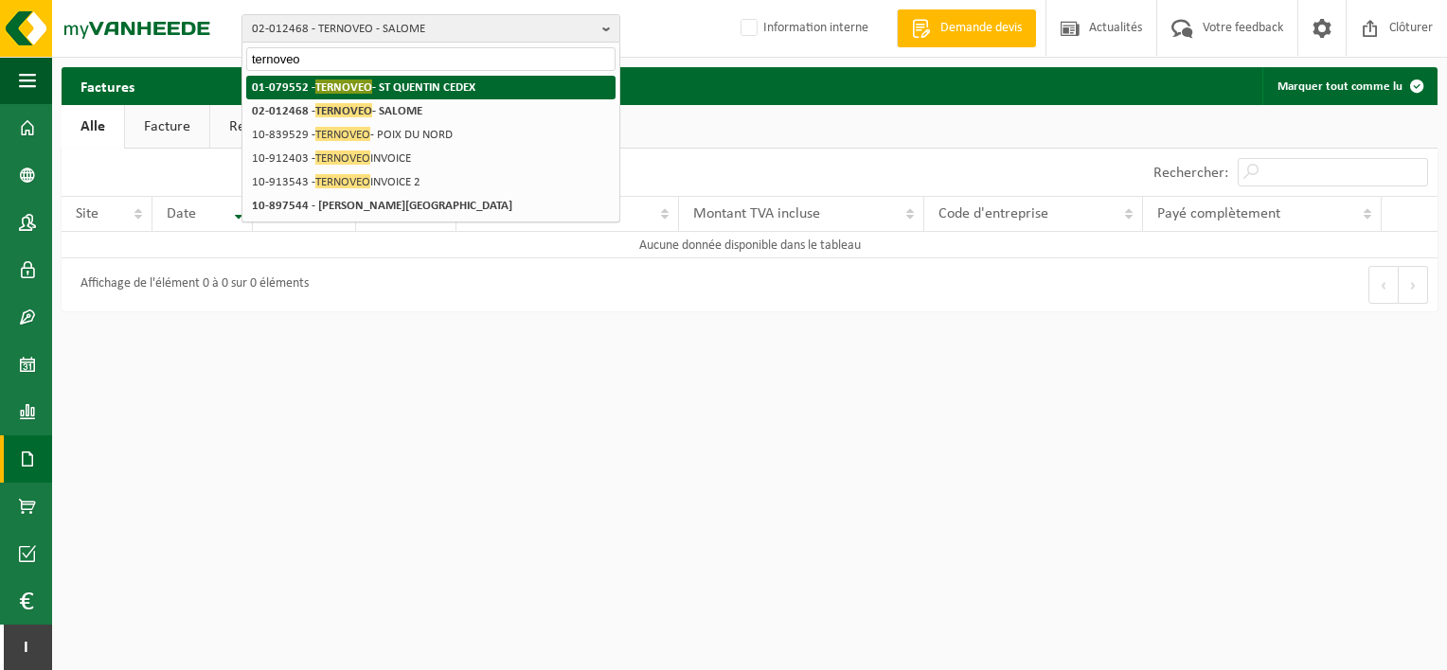
type input "ternoveo"
click at [401, 86] on strong "01-079552 - TERNOVEO - [GEOGRAPHIC_DATA]" at bounding box center [363, 87] width 223 height 14
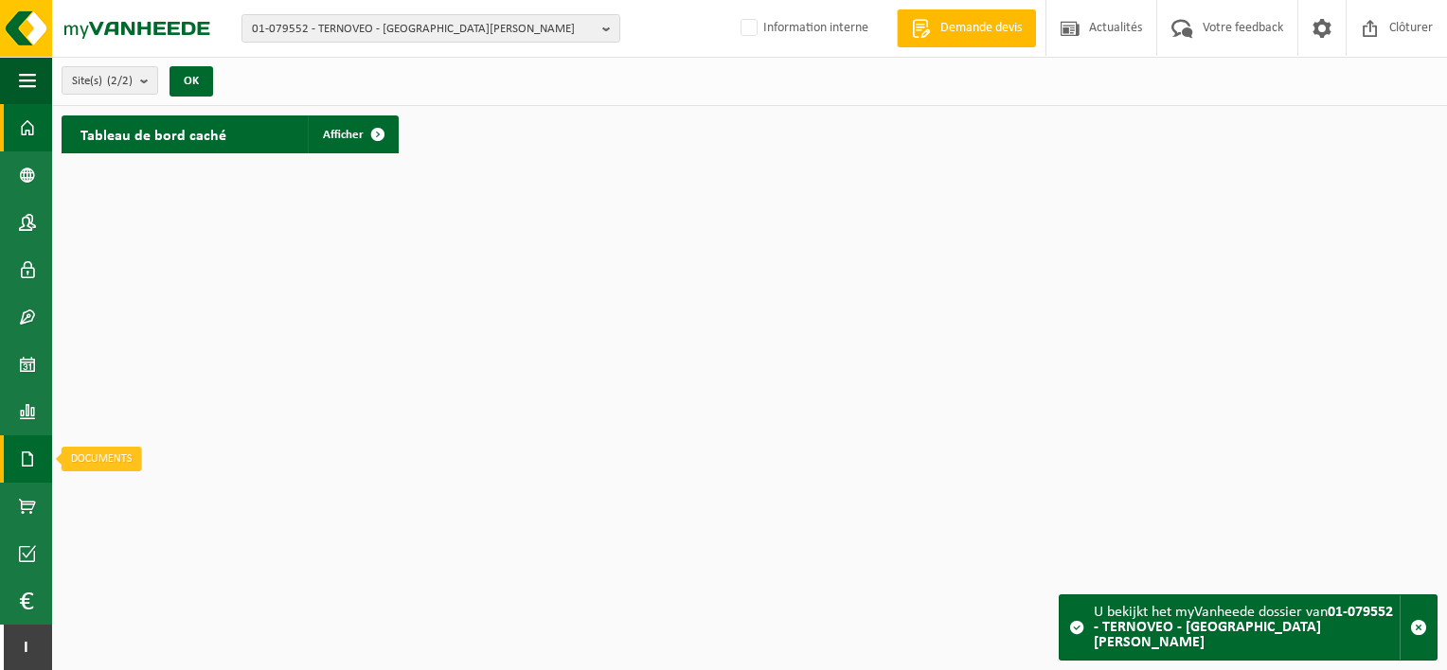
click at [36, 458] on link "Documents" at bounding box center [26, 459] width 52 height 47
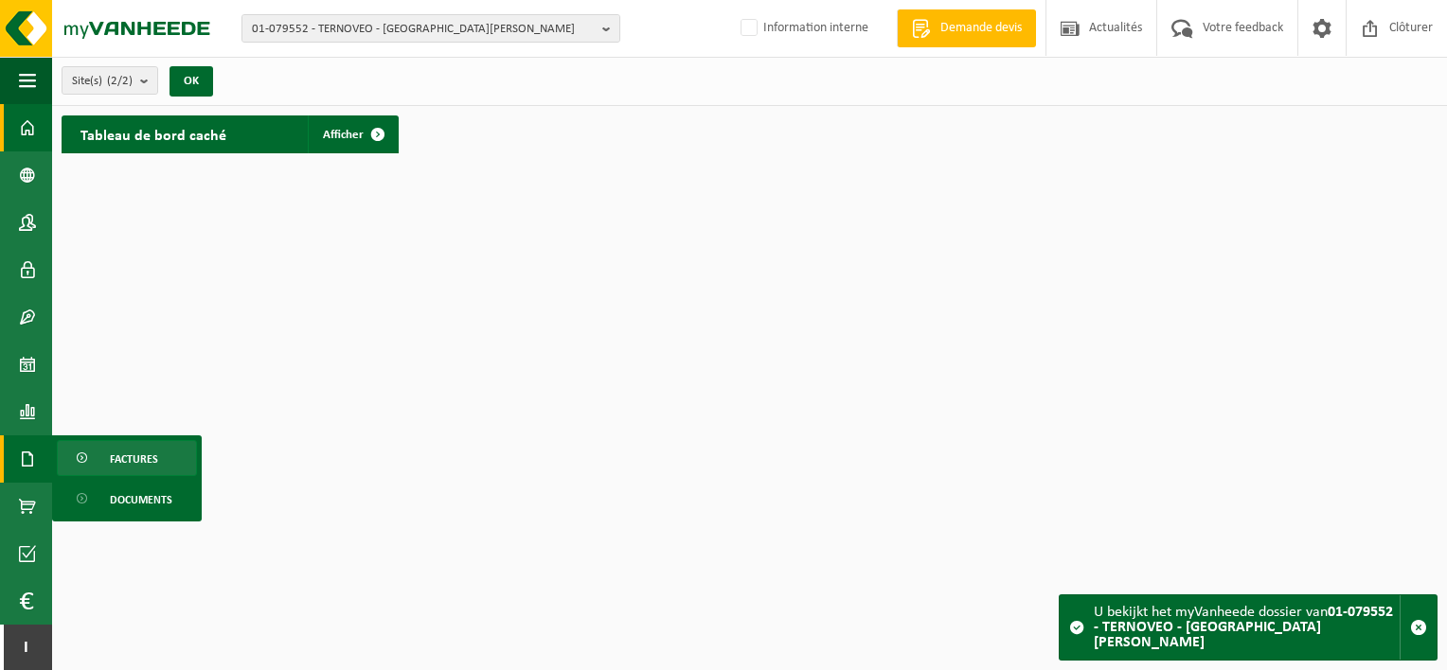
click at [120, 451] on span "Factures" at bounding box center [134, 459] width 48 height 36
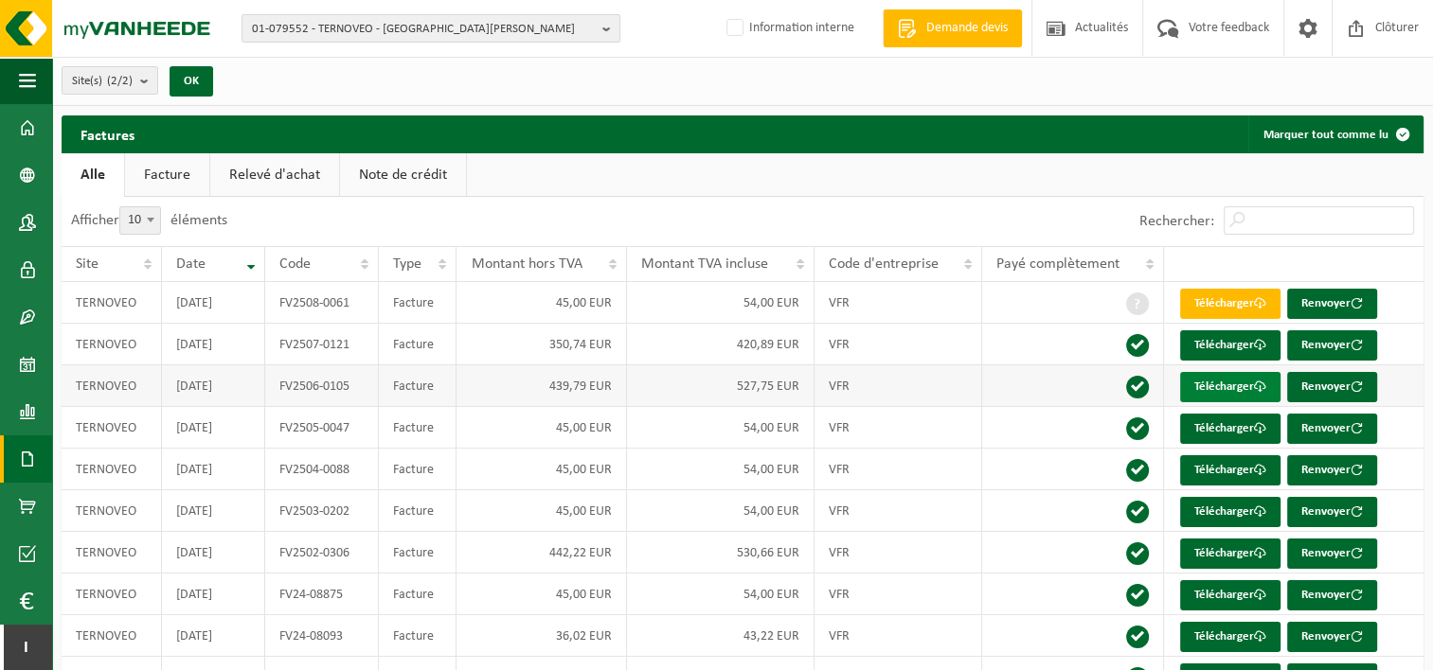
click at [1195, 380] on link "Télécharger" at bounding box center [1230, 387] width 100 height 30
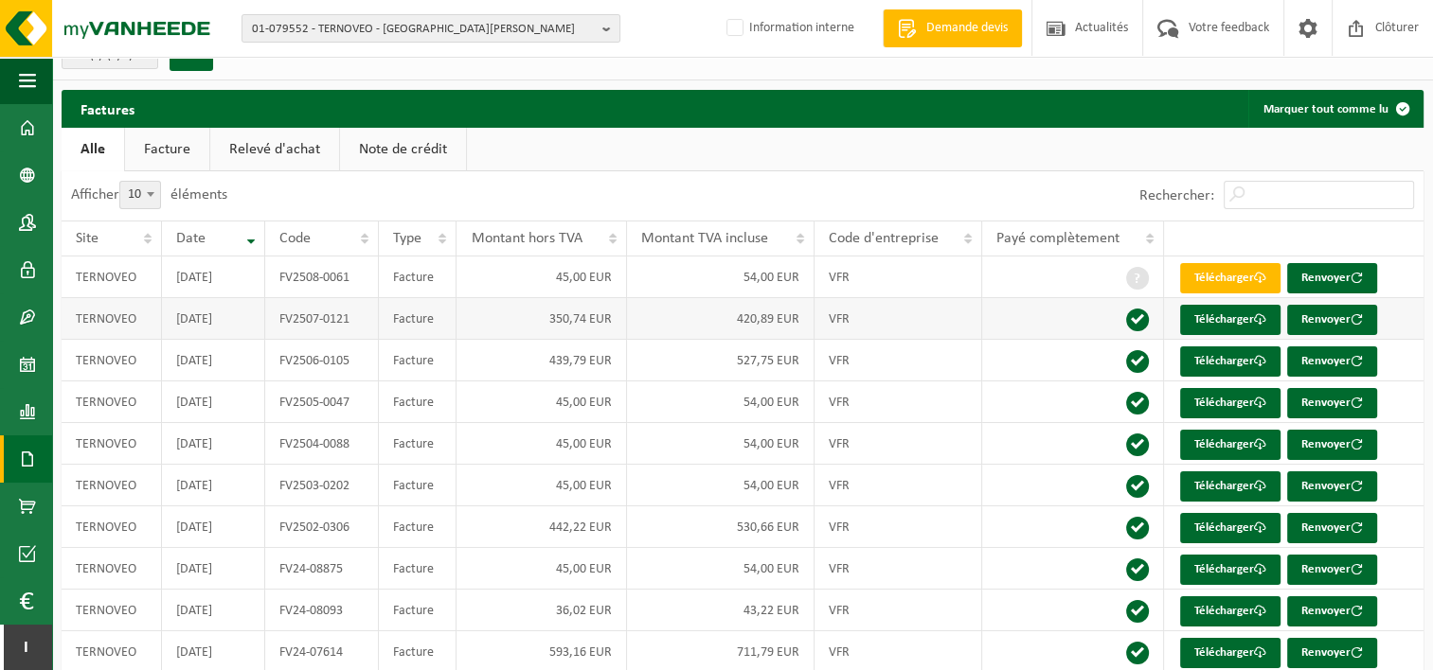
scroll to position [97, 0]
